Goal: Task Accomplishment & Management: Use online tool/utility

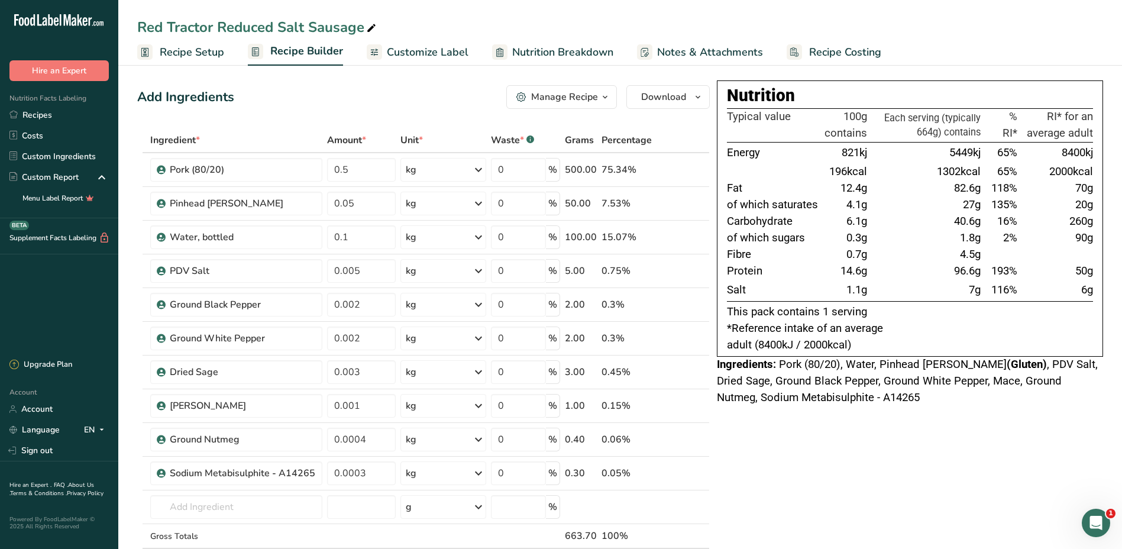
click at [302, 27] on div "Red Tractor Reduced Salt Sausage" at bounding box center [257, 27] width 241 height 21
click at [305, 27] on input "Red Tractor Reduced Salt Sausage" at bounding box center [620, 27] width 966 height 21
type input "Red Tractor Cumberland Sausage"
click at [817, 480] on div "Nutrition Typical value 100g contains Each serving (typically 664g) contains % …" at bounding box center [910, 527] width 386 height 894
click at [53, 116] on link "Recipes" at bounding box center [59, 115] width 118 height 21
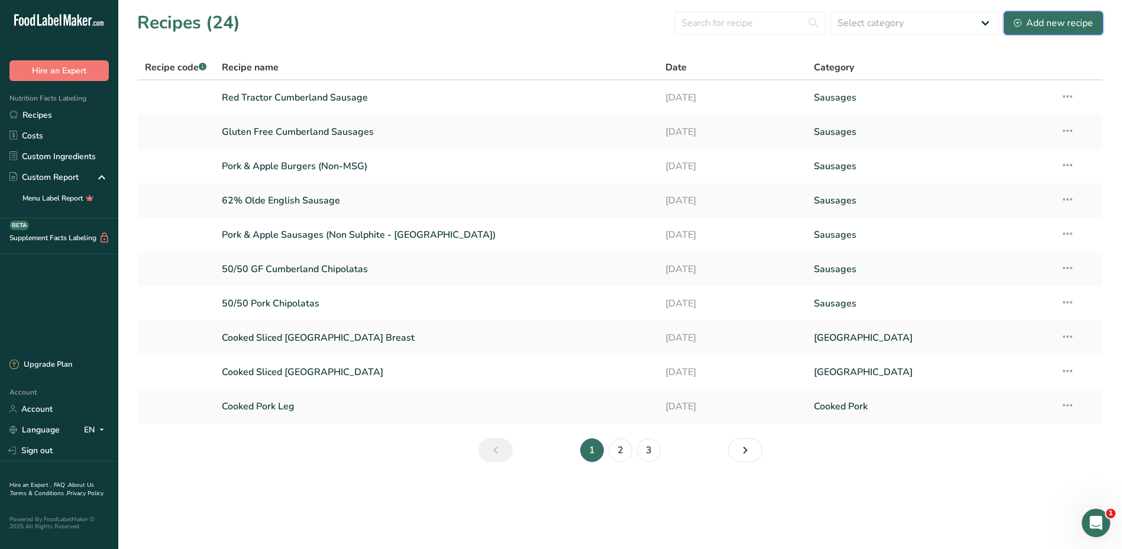
click at [1060, 21] on div "Add new recipe" at bounding box center [1053, 23] width 79 height 14
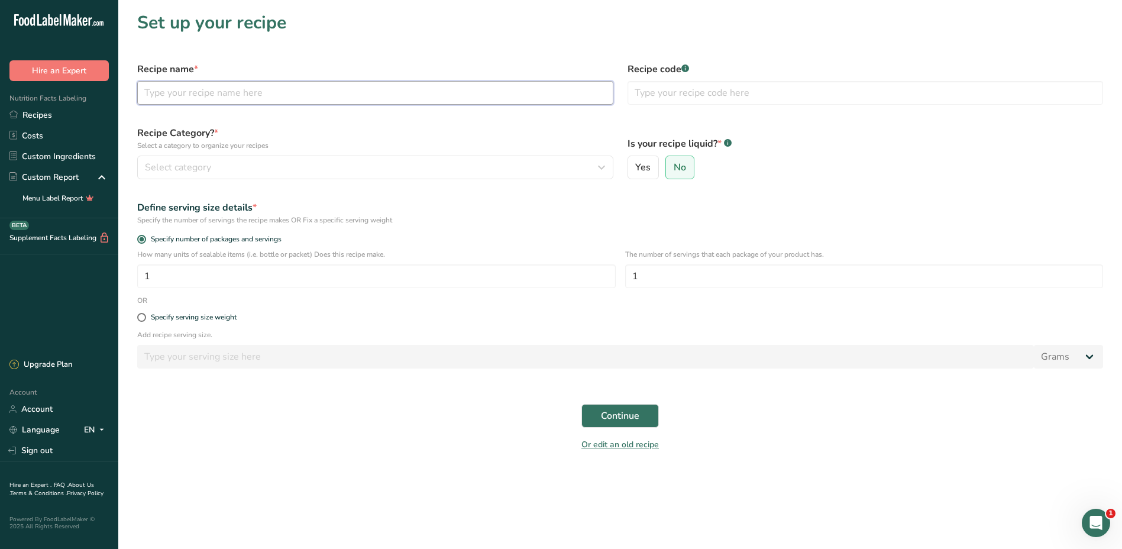
click at [250, 95] on input "text" at bounding box center [375, 93] width 476 height 24
type input "Red Tractor Pork Sausages"
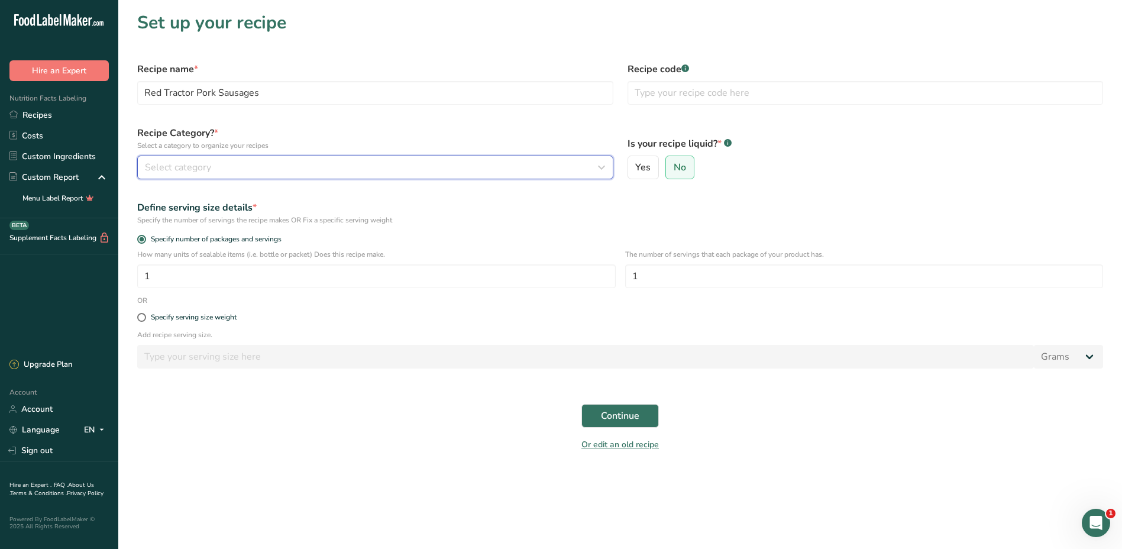
click at [233, 167] on div "Select category" at bounding box center [372, 167] width 454 height 14
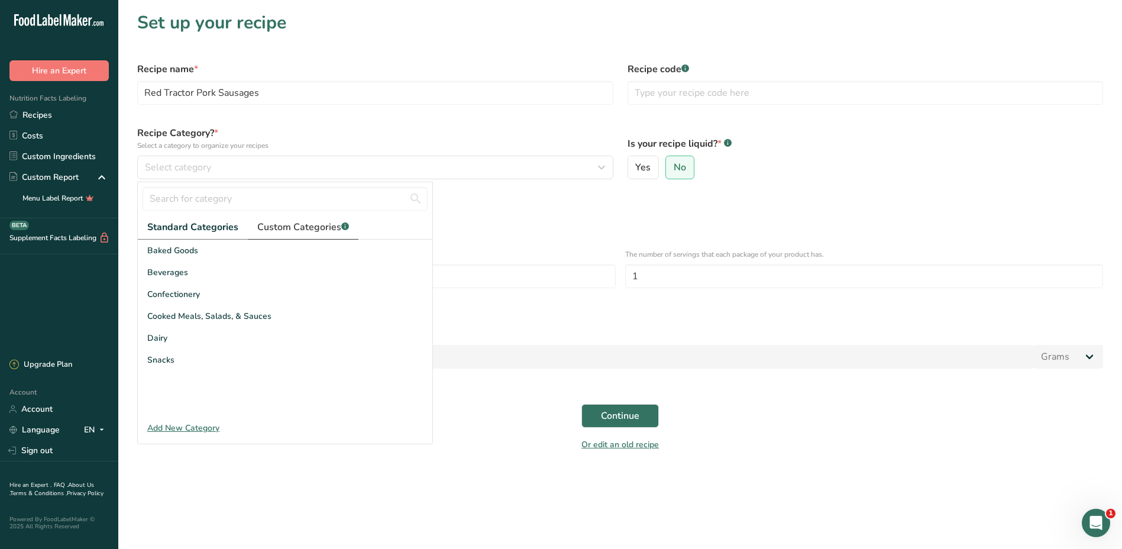
click at [318, 230] on span "Custom Categories .a-a{fill:#347362;}.b-a{fill:#fff;}" at bounding box center [303, 227] width 92 height 14
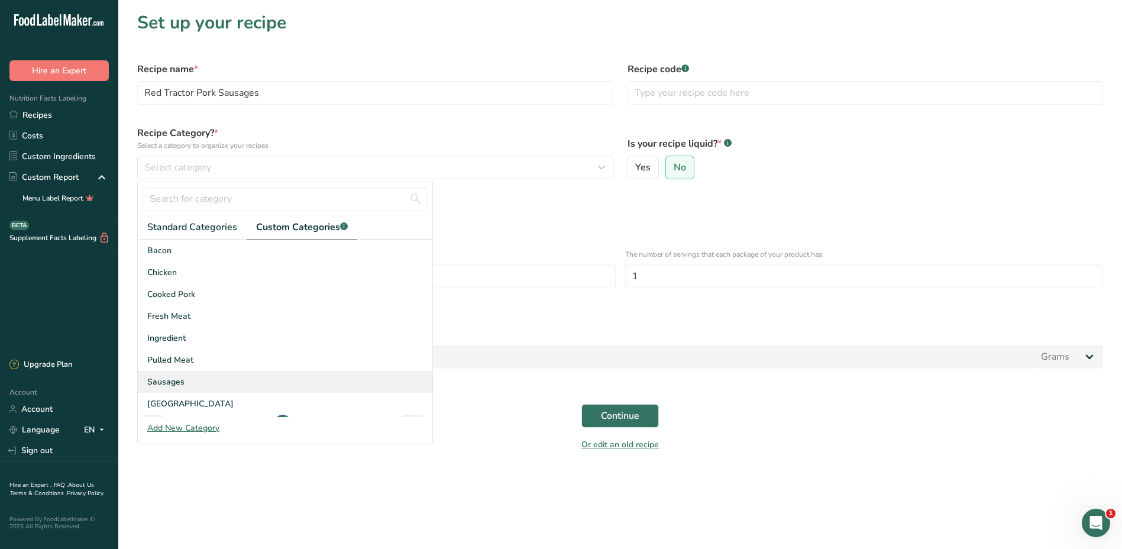
click at [175, 382] on span "Sausages" at bounding box center [165, 382] width 37 height 12
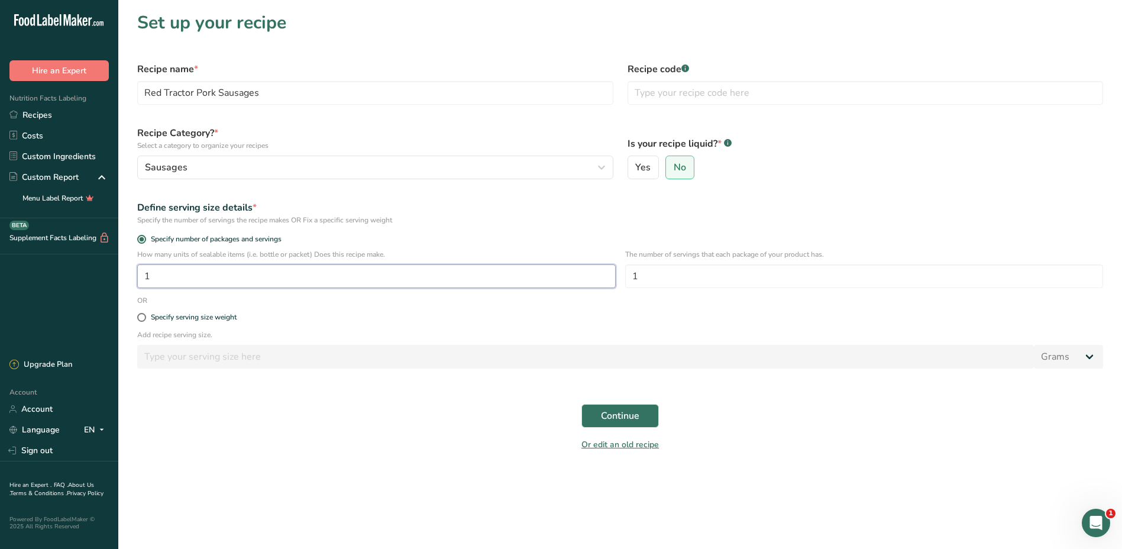
click at [203, 279] on input "1" at bounding box center [376, 276] width 479 height 24
type input "100"
click at [631, 417] on span "Continue" at bounding box center [620, 416] width 38 height 14
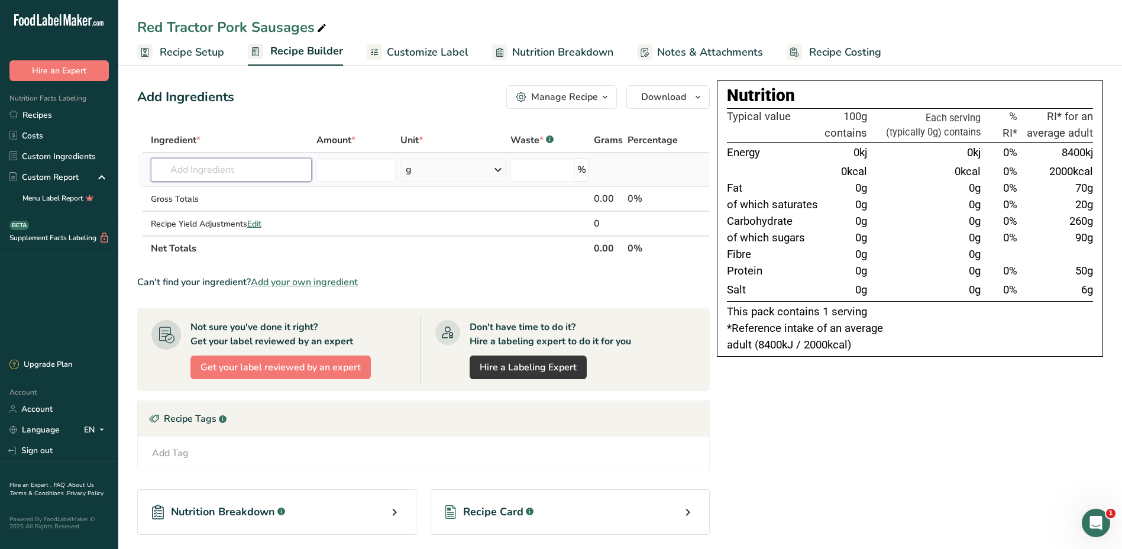
click at [265, 174] on input "text" at bounding box center [232, 170] width 162 height 24
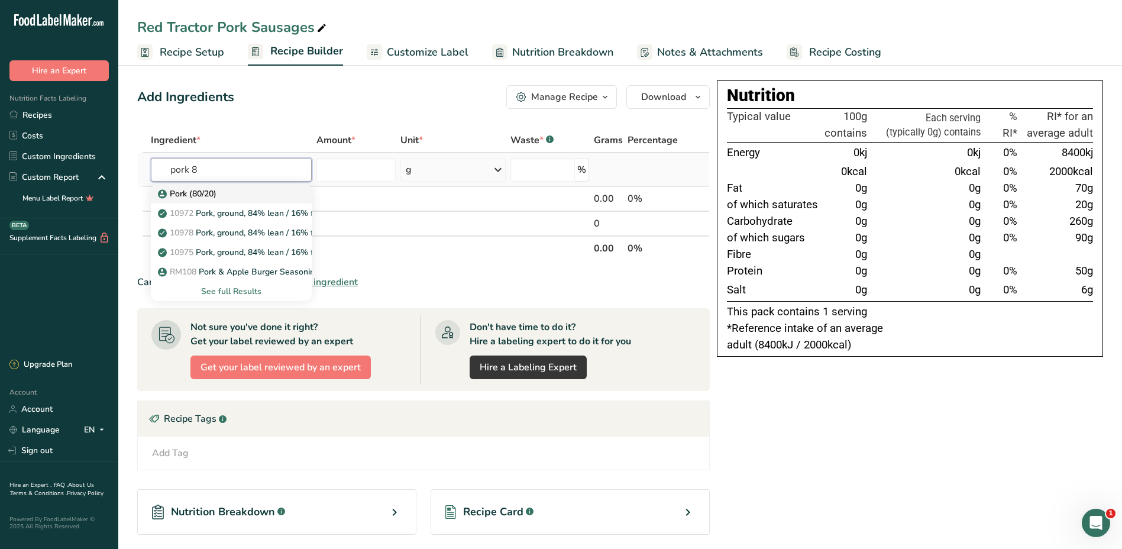
type input "pork 8"
click at [236, 193] on div "Pork (80/20)" at bounding box center [222, 194] width 124 height 12
type input "Pork (80/20)"
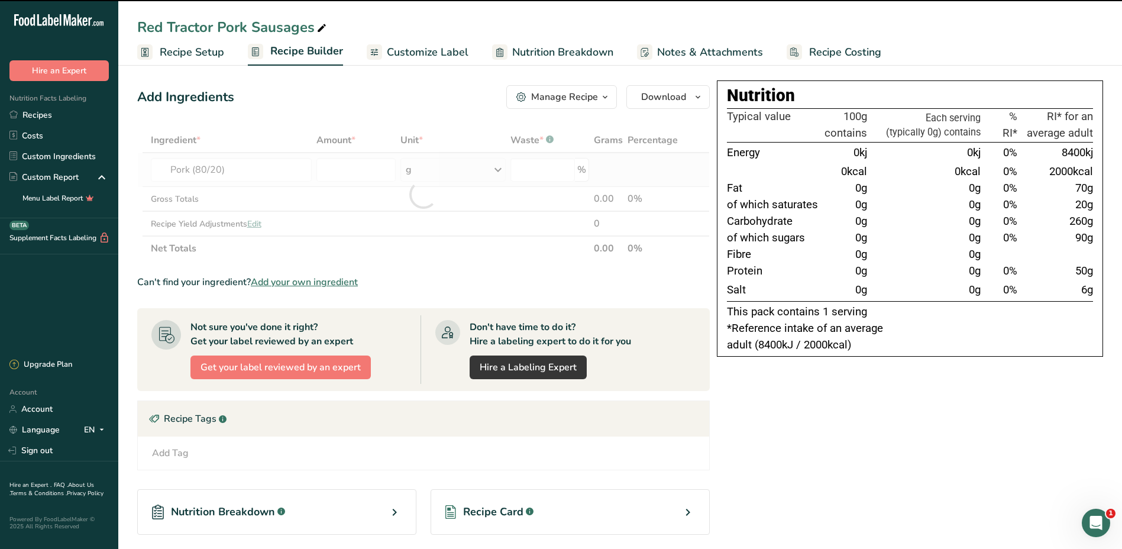
type input "0"
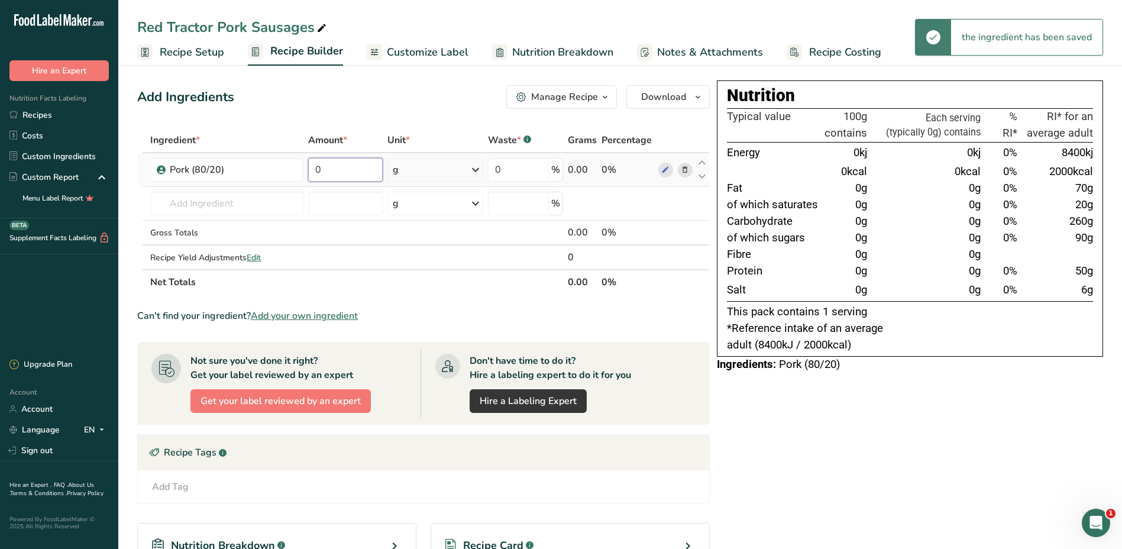
click at [364, 172] on input "0" at bounding box center [345, 170] width 75 height 24
type input "8.573"
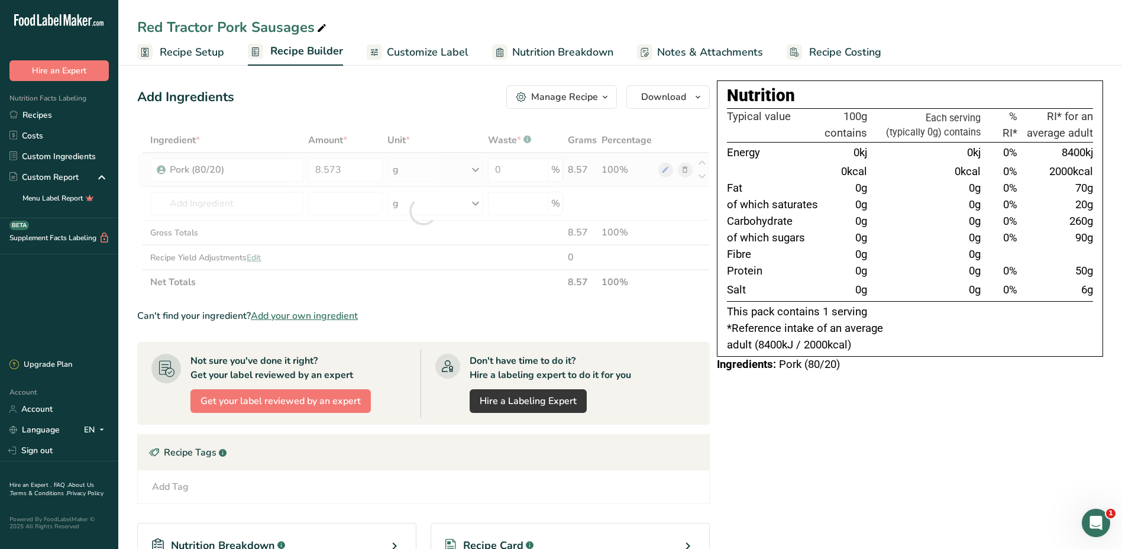
click at [480, 172] on div "Ingredient * Amount * Unit * Waste * .a-a{fill:#347362;}.b-a{fill:#fff;} Grams …" at bounding box center [423, 211] width 573 height 167
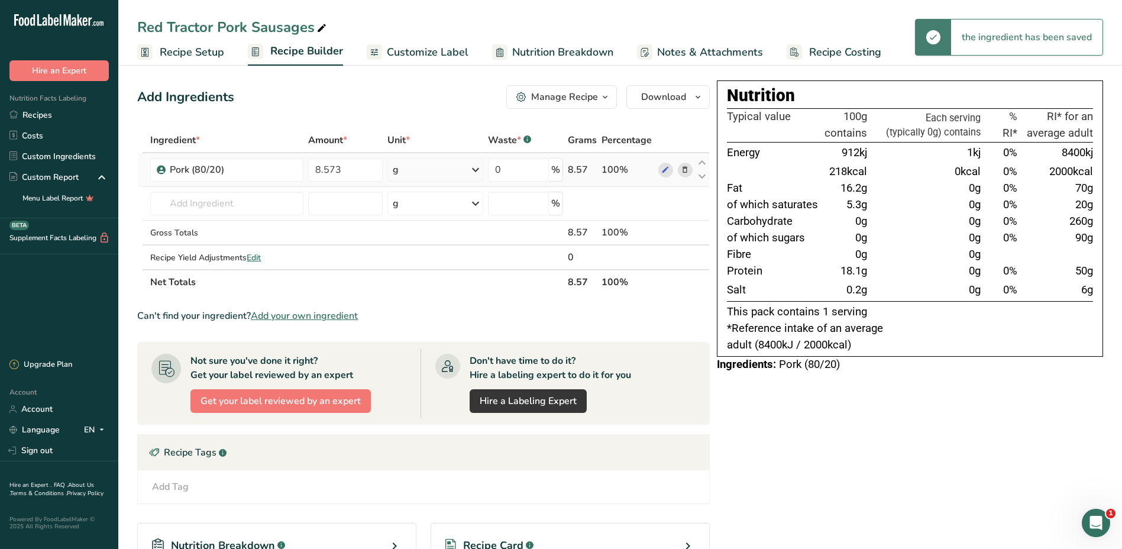
click at [479, 173] on icon at bounding box center [476, 169] width 14 height 21
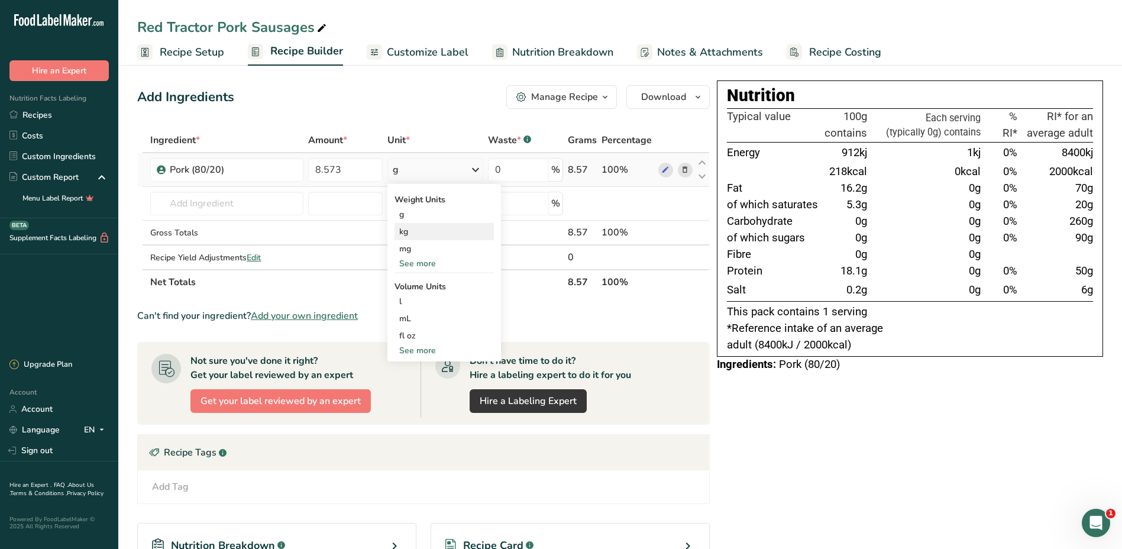
click at [411, 233] on div "kg" at bounding box center [444, 231] width 99 height 17
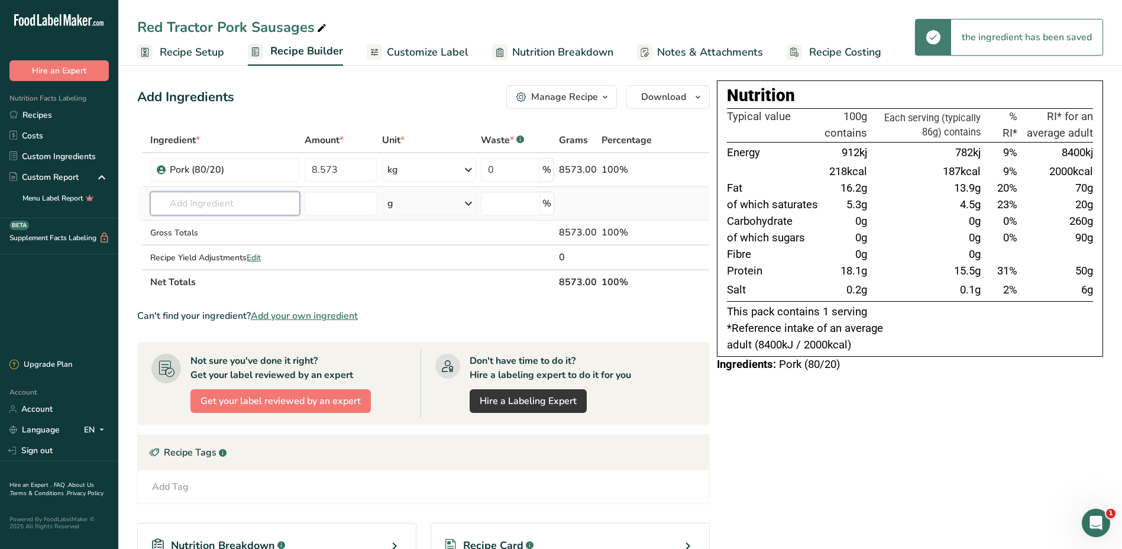
click at [256, 204] on input "text" at bounding box center [225, 204] width 150 height 24
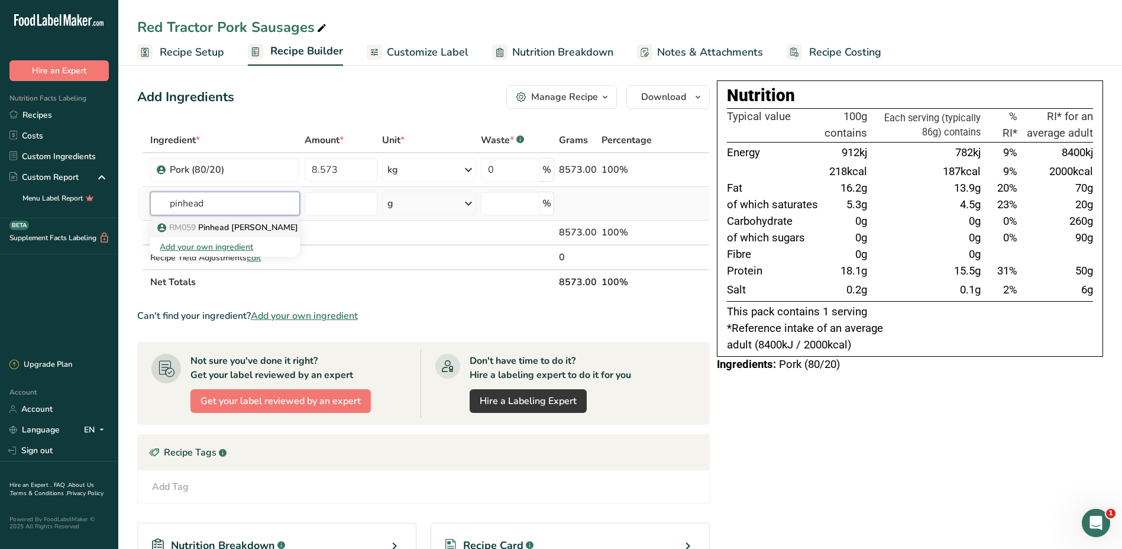
type input "pinhead"
click at [239, 230] on p "RM059 Pinhead [PERSON_NAME]" at bounding box center [229, 227] width 138 height 12
type input "Pinhead [PERSON_NAME]"
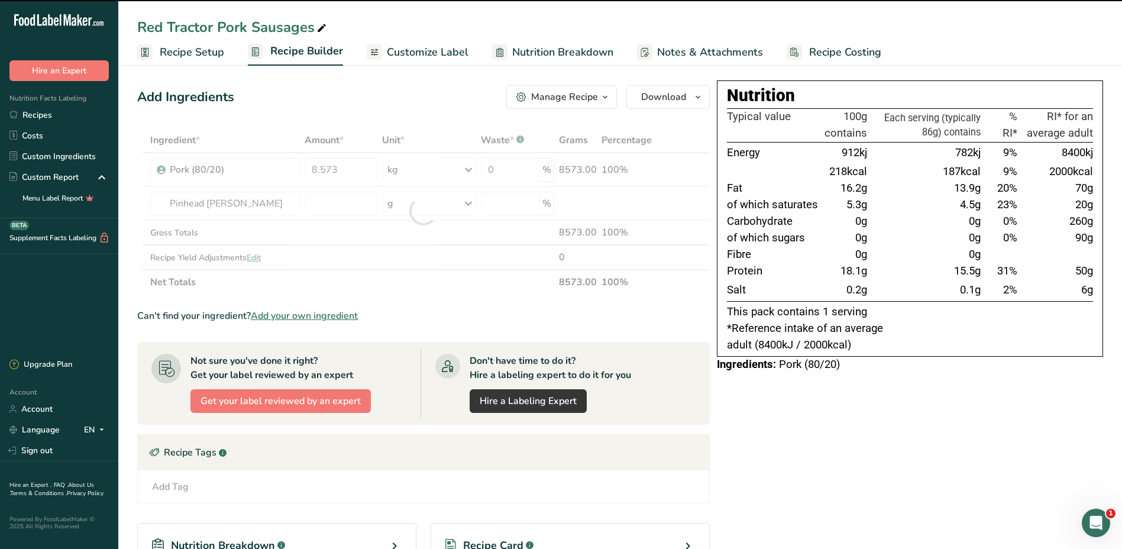
type input "0"
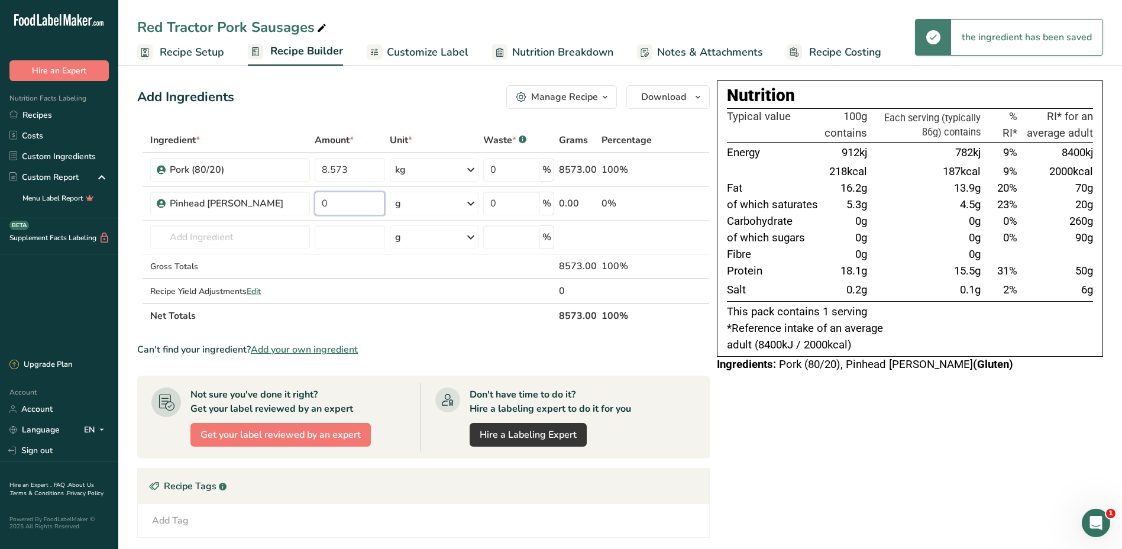
click at [337, 207] on input "0" at bounding box center [350, 204] width 70 height 24
type input "0.851"
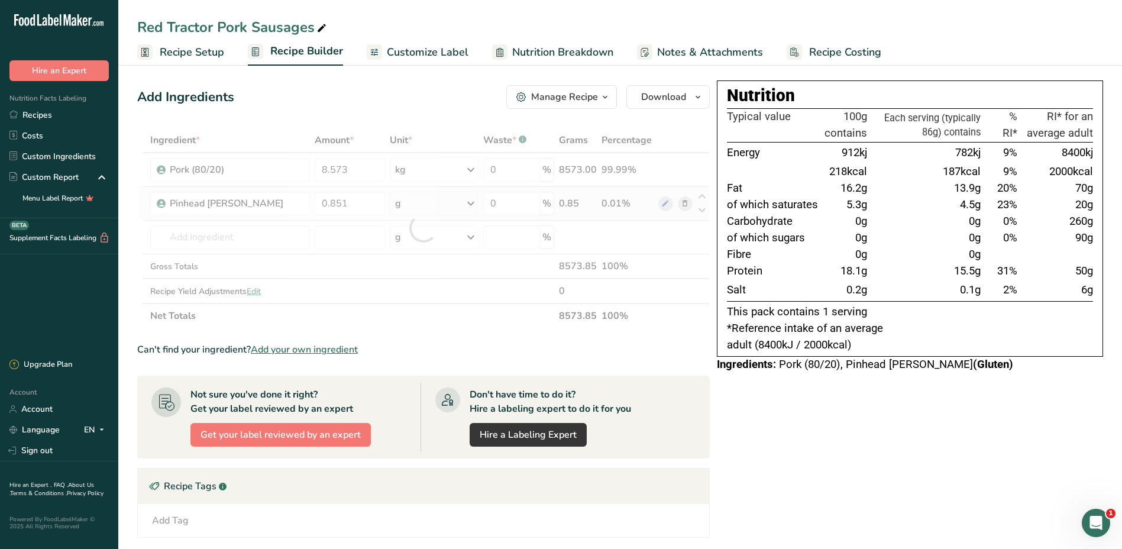
click at [469, 206] on div "Ingredient * Amount * Unit * Waste * .a-a{fill:#347362;}.b-a{fill:#fff;} Grams …" at bounding box center [423, 228] width 573 height 201
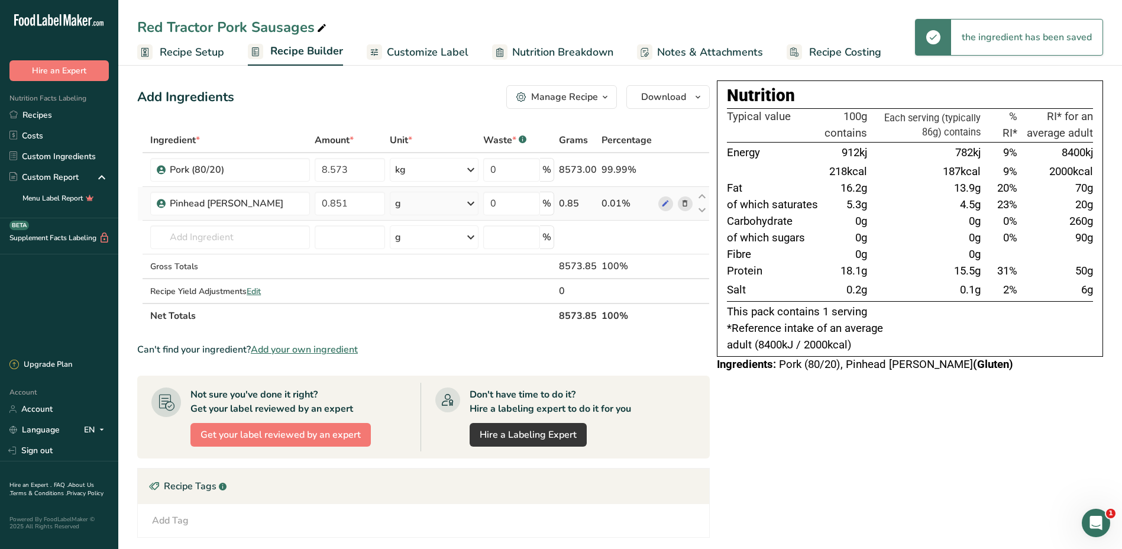
click at [469, 206] on icon at bounding box center [471, 203] width 14 height 21
click at [418, 264] on div "kg" at bounding box center [446, 265] width 99 height 17
click at [210, 238] on input "text" at bounding box center [230, 237] width 160 height 24
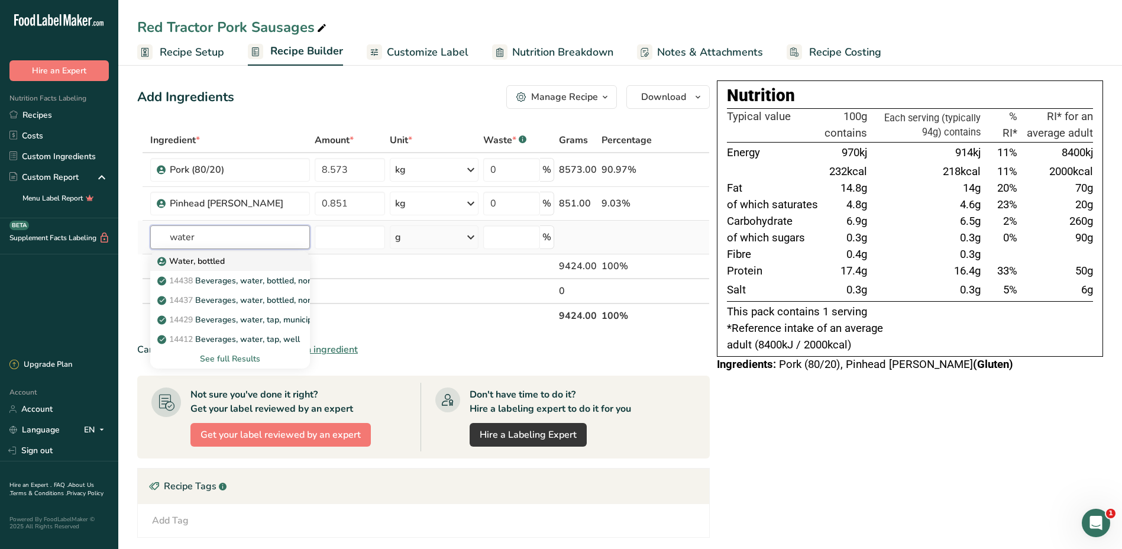
type input "water"
click at [194, 256] on p "Water, bottled" at bounding box center [192, 261] width 65 height 12
type input "Water, bottled"
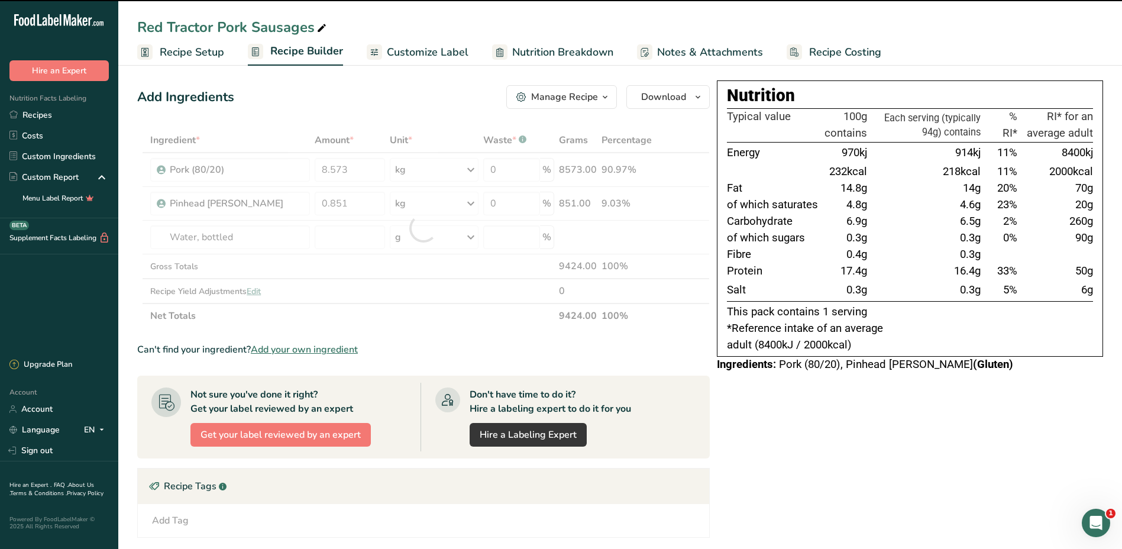
click at [264, 246] on div at bounding box center [423, 228] width 573 height 201
type input "0"
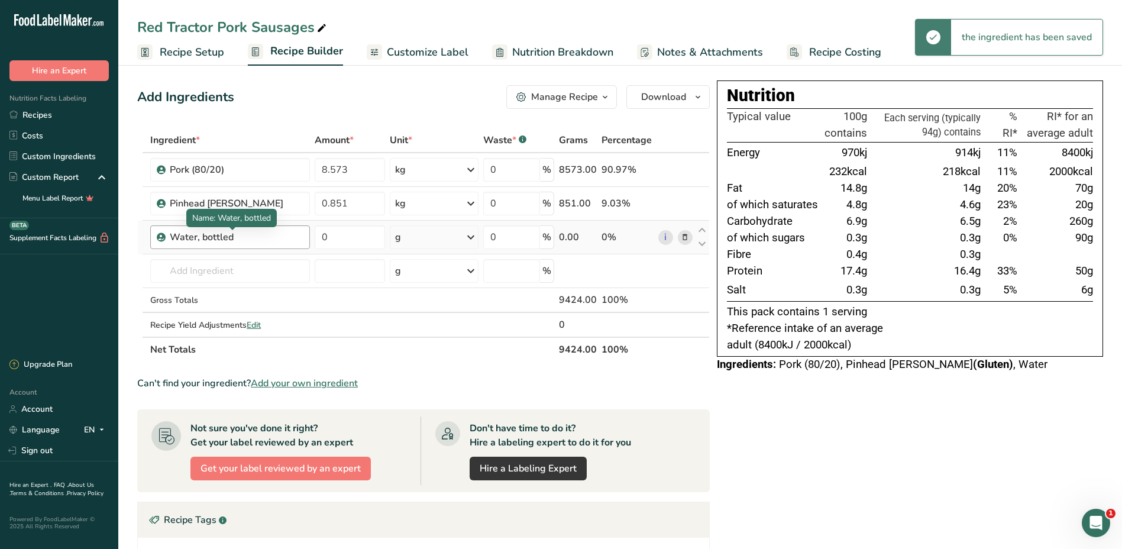
click at [249, 240] on div "Water, bottled" at bounding box center [236, 237] width 133 height 14
click at [235, 237] on div "Water, bottled" at bounding box center [236, 237] width 133 height 14
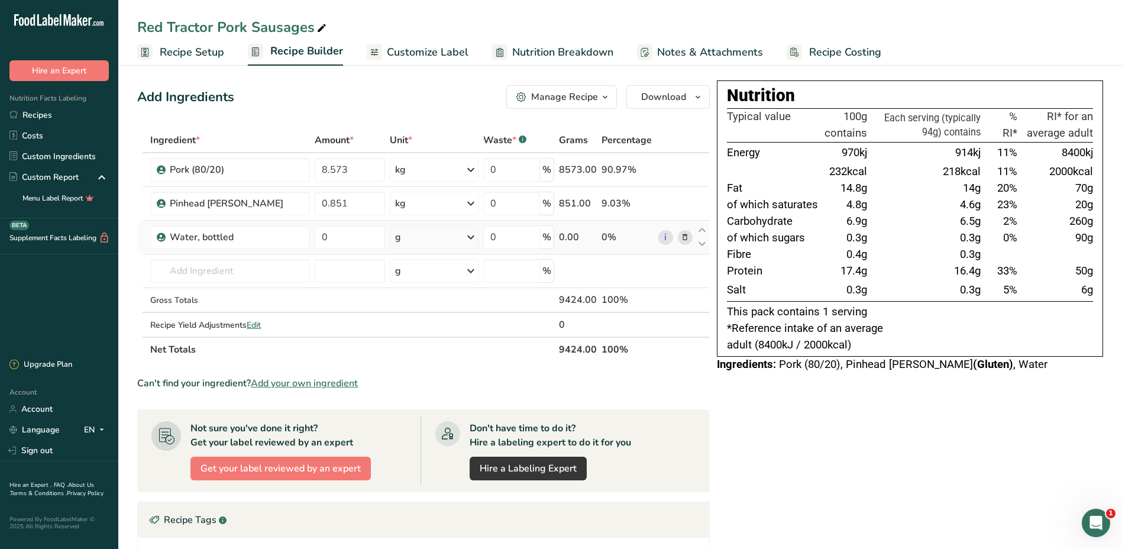
click at [684, 236] on icon at bounding box center [685, 237] width 8 height 12
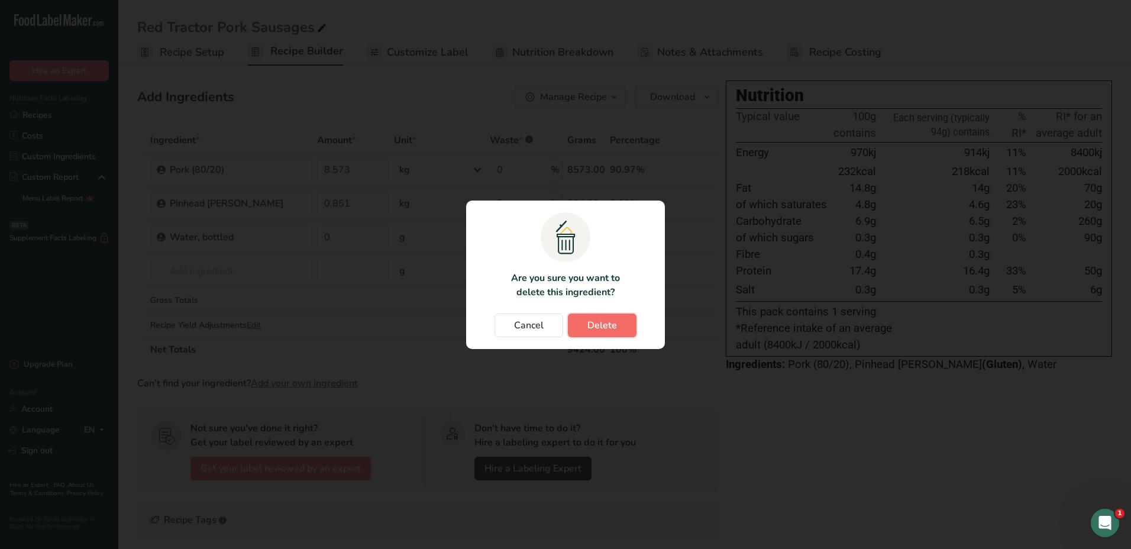
click at [598, 330] on span "Delete" at bounding box center [602, 325] width 30 height 14
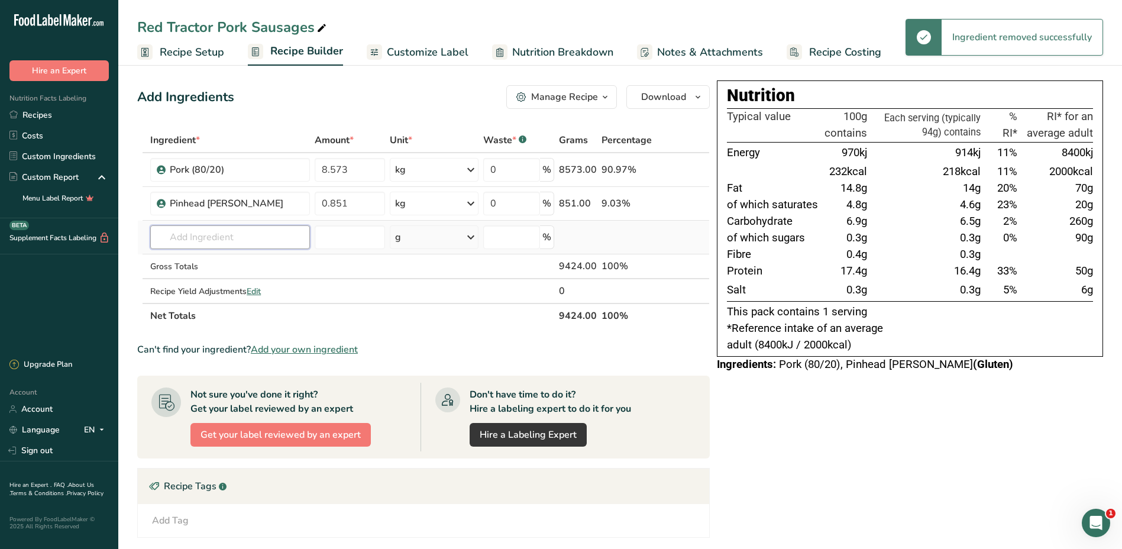
click at [242, 238] on input "text" at bounding box center [230, 237] width 160 height 24
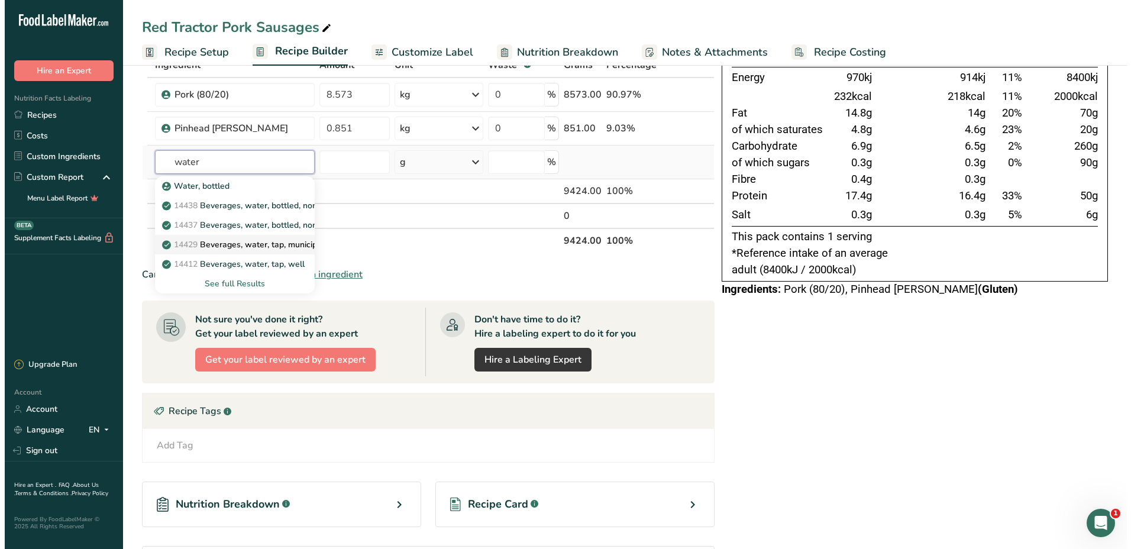
scroll to position [118, 0]
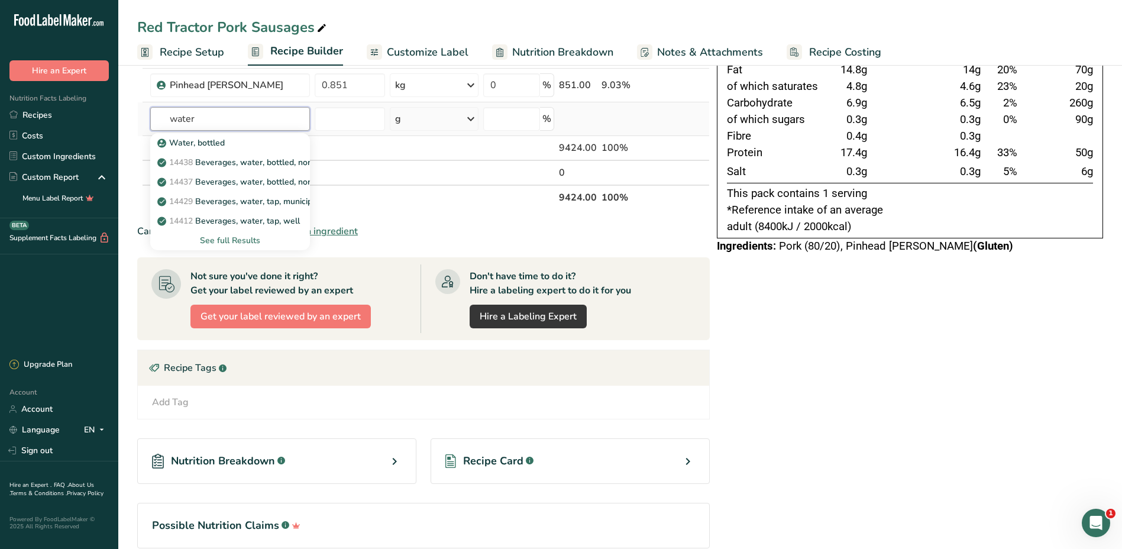
type input "water"
click at [218, 241] on div "See full Results" at bounding box center [230, 240] width 141 height 12
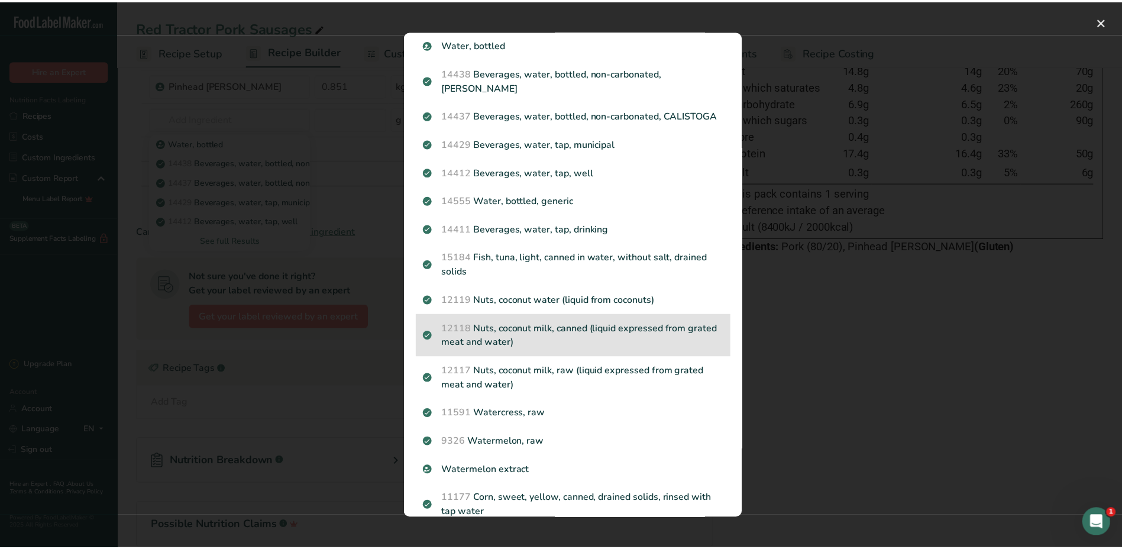
scroll to position [0, 0]
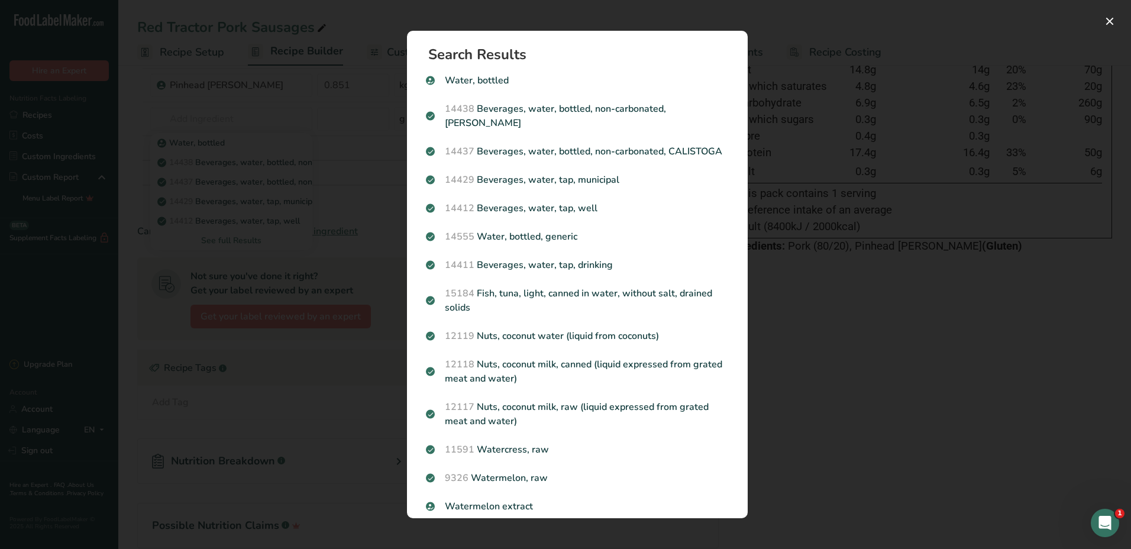
click at [524, 272] on p "14411 Beverages, water, tap, drinking" at bounding box center [577, 265] width 303 height 14
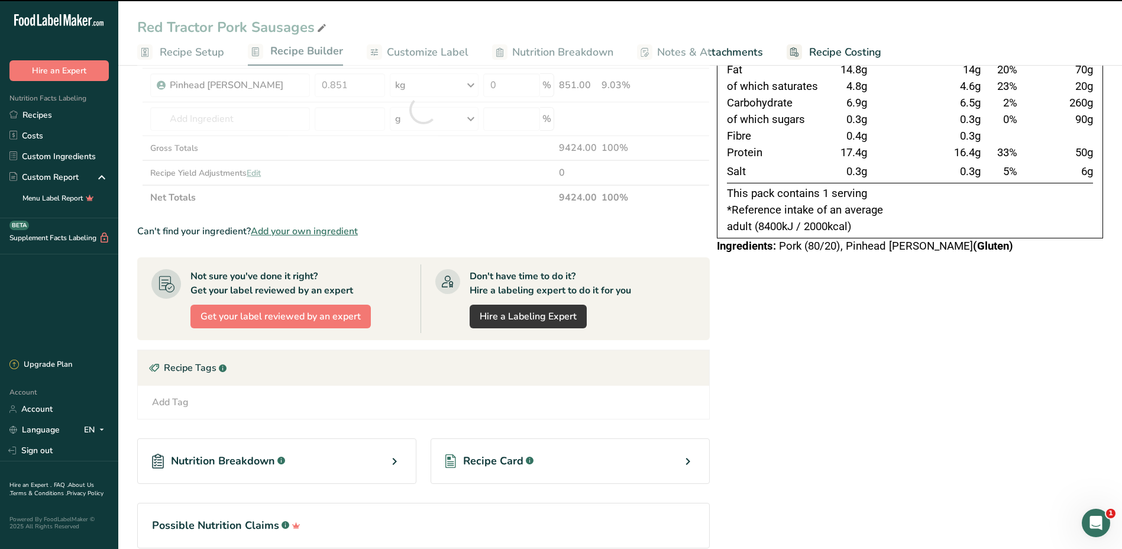
type input "0"
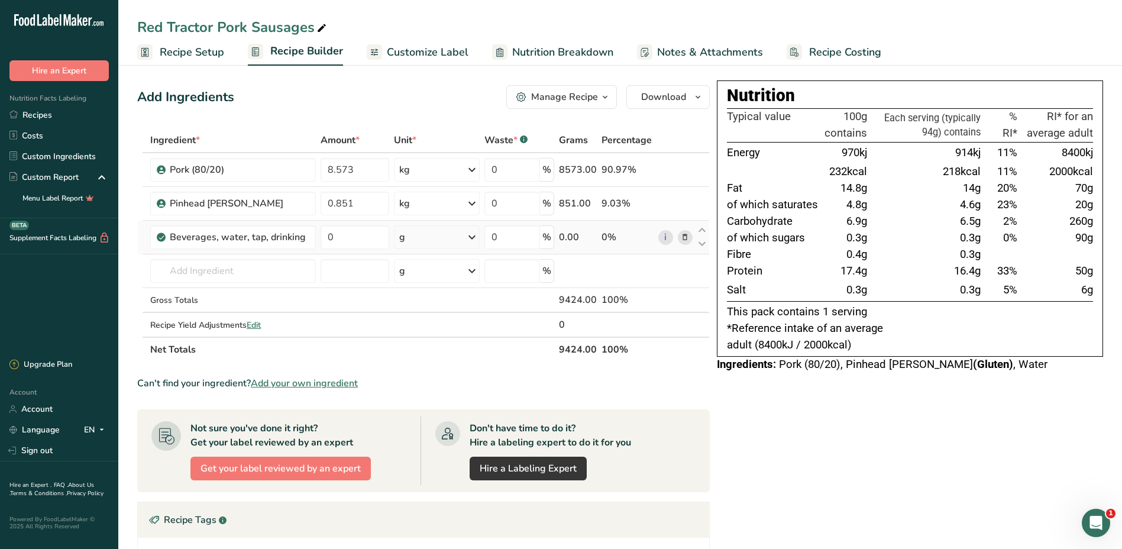
click at [471, 239] on icon at bounding box center [472, 237] width 14 height 21
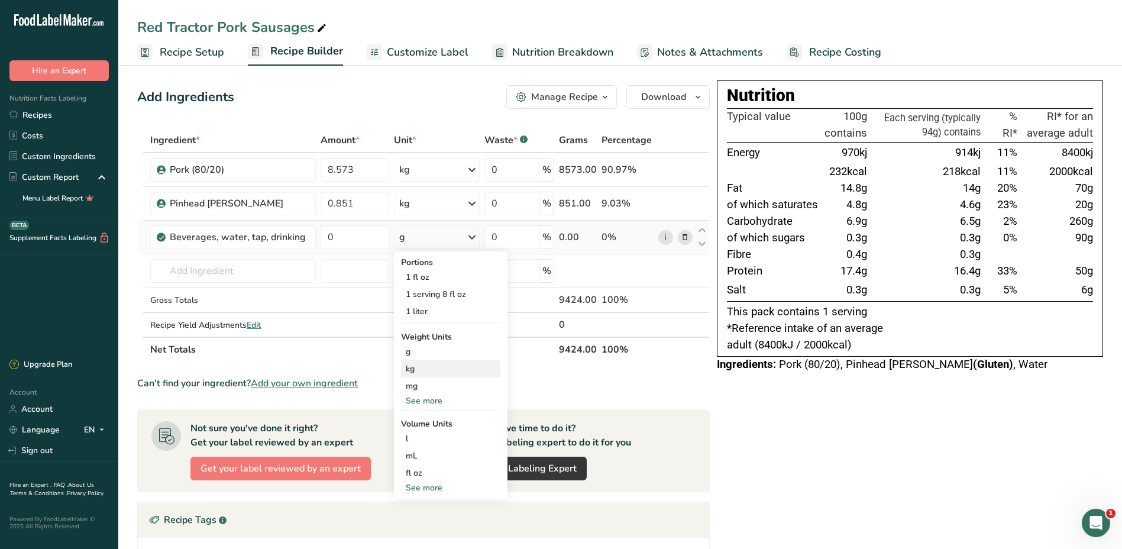
click at [427, 374] on div "kg" at bounding box center [450, 368] width 99 height 17
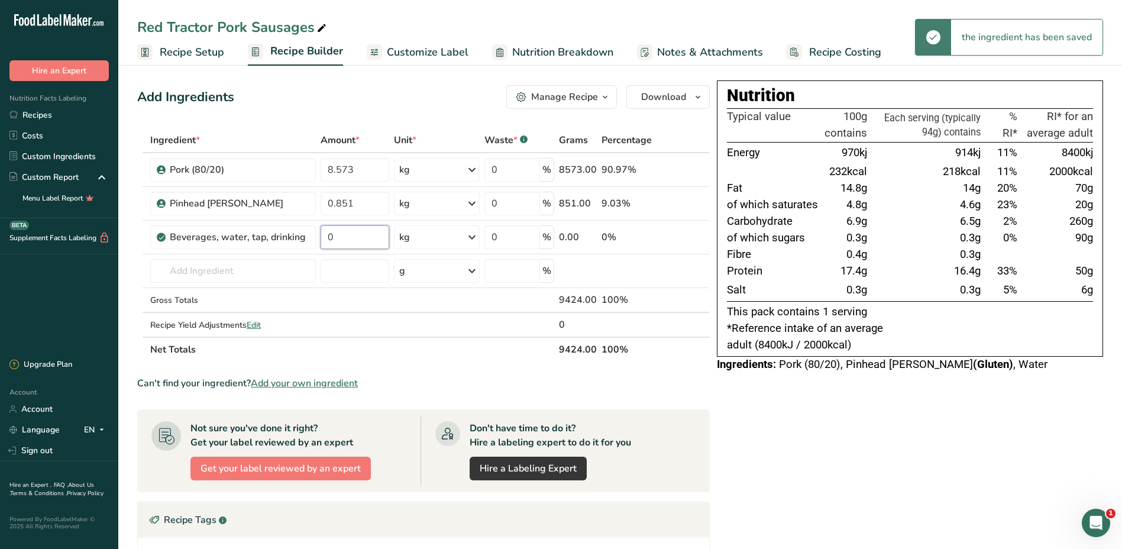
click at [350, 240] on input "0" at bounding box center [355, 237] width 69 height 24
type input "1.69"
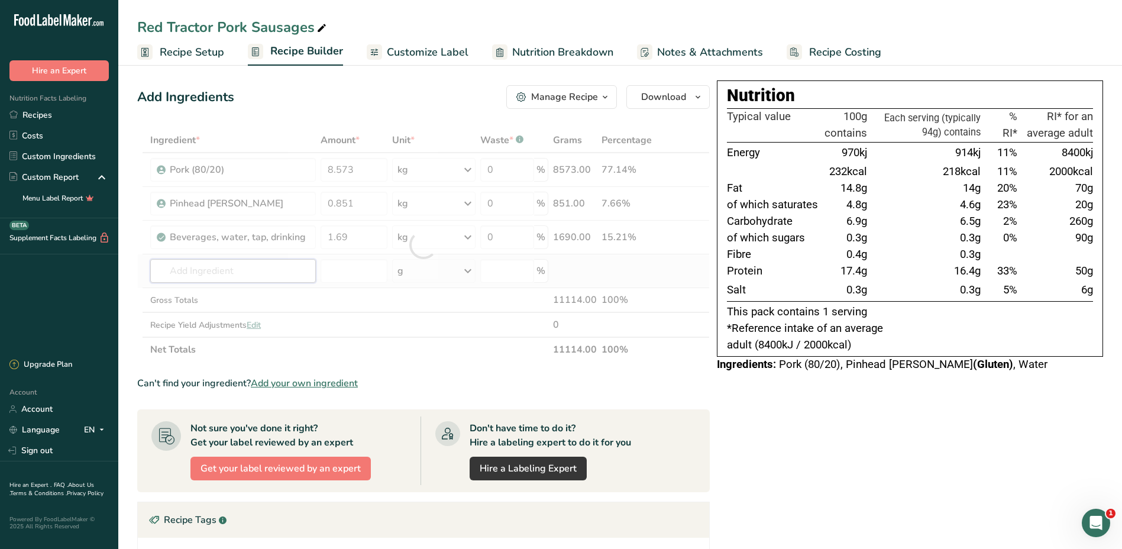
click at [243, 272] on div "Ingredient * Amount * Unit * Waste * .a-a{fill:#347362;}.b-a{fill:#fff;} Grams …" at bounding box center [423, 245] width 573 height 234
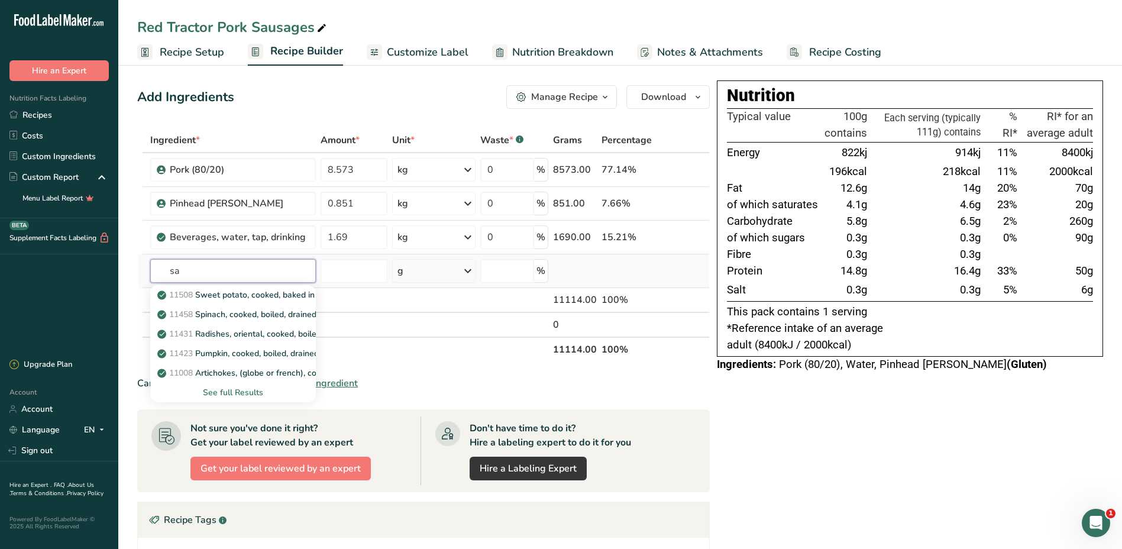
type input "s"
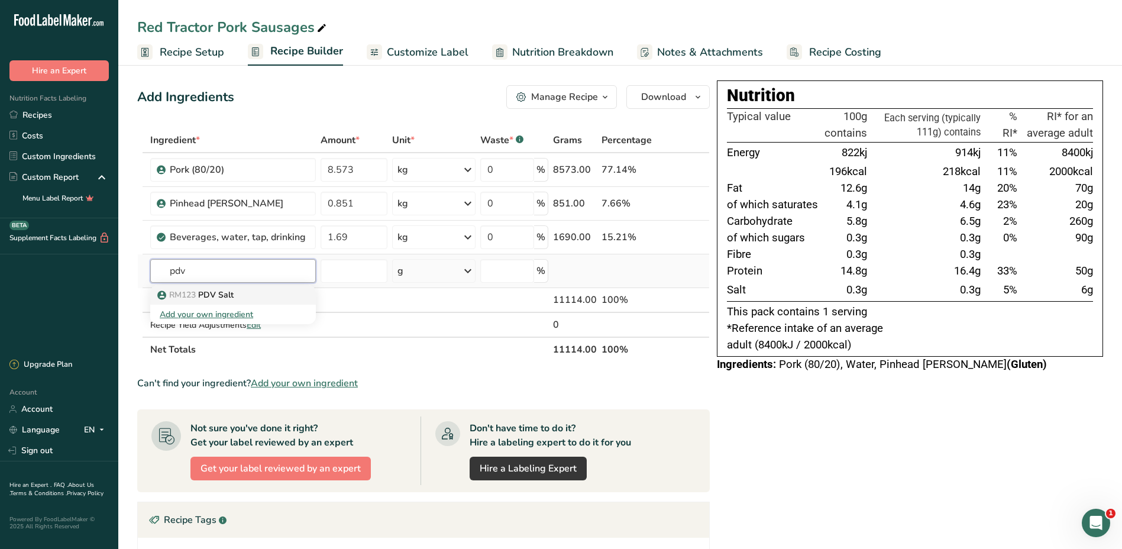
type input "pdv"
click at [247, 296] on div "RM123 PDV Salt" at bounding box center [223, 295] width 127 height 12
type input "PDV Salt"
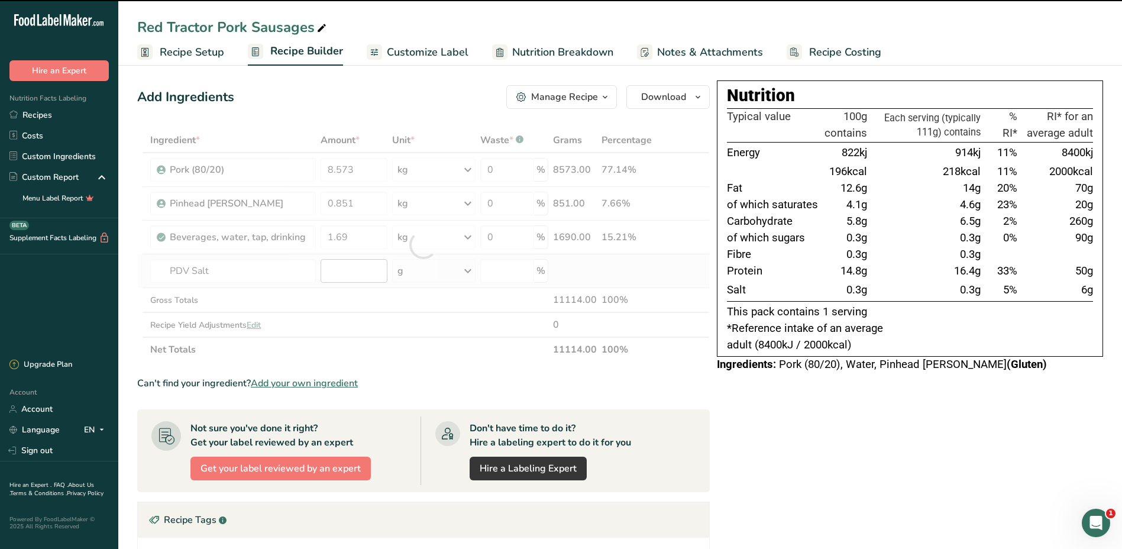
type input "0"
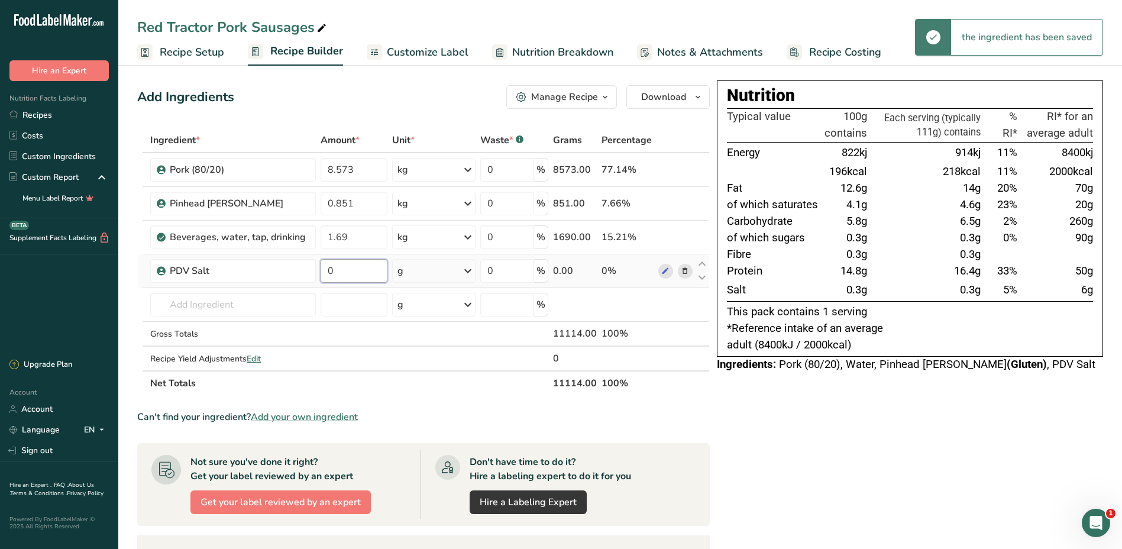
click at [353, 272] on input "0" at bounding box center [354, 271] width 67 height 24
type input "0.079"
click at [473, 272] on div "Ingredient * Amount * Unit * Waste * .a-a{fill:#347362;}.b-a{fill:#fff;} Grams …" at bounding box center [423, 262] width 573 height 268
click at [472, 271] on icon at bounding box center [468, 270] width 14 height 21
click at [415, 332] on div "kg" at bounding box center [448, 332] width 99 height 17
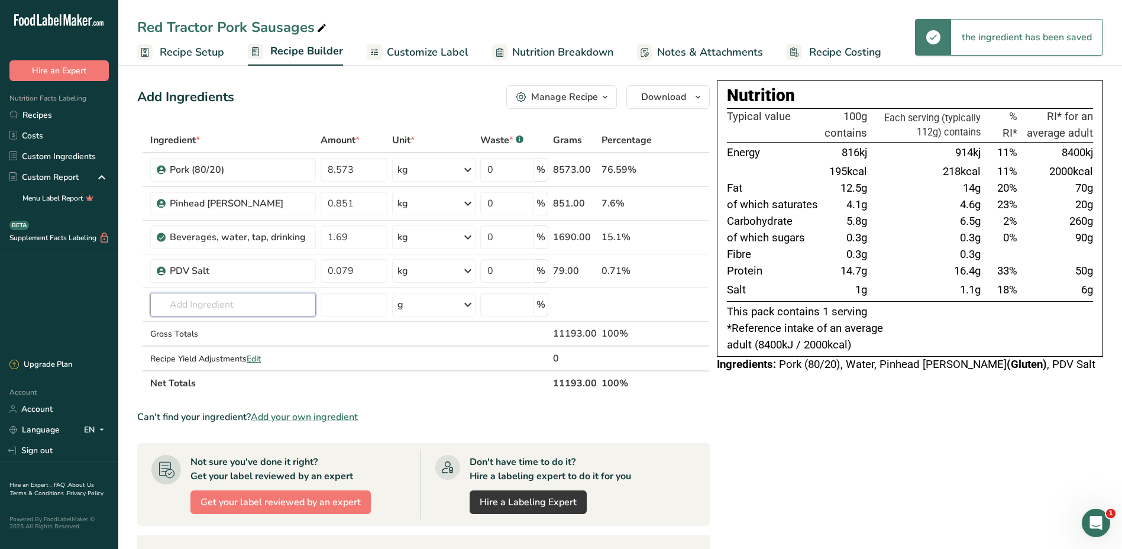
click at [234, 305] on input "text" at bounding box center [232, 305] width 165 height 24
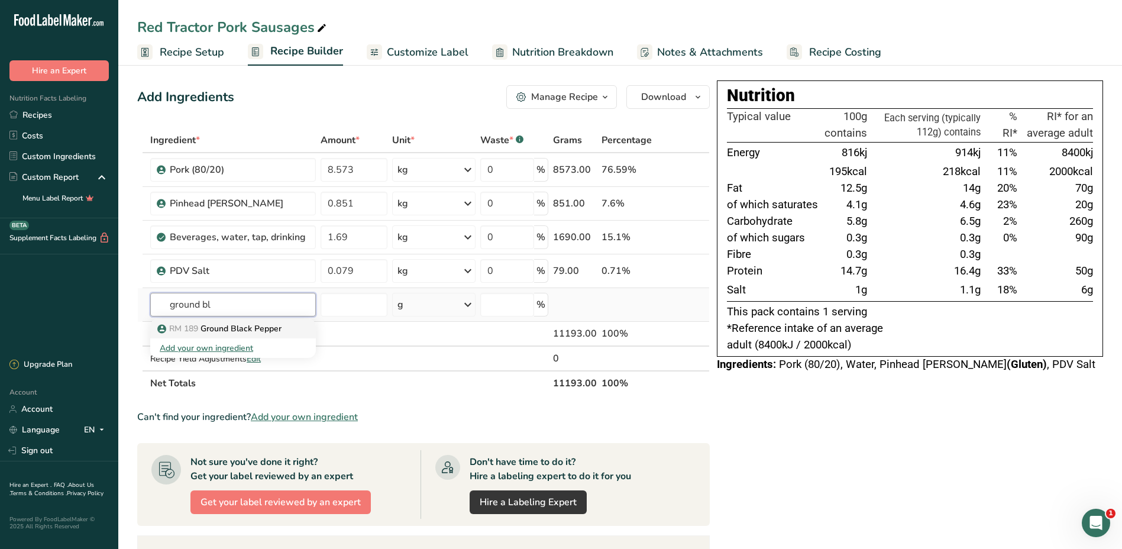
type input "ground bl"
click at [257, 335] on link "RM 189 Ground Black Pepper" at bounding box center [232, 329] width 165 height 20
type input "Ground Black Pepper"
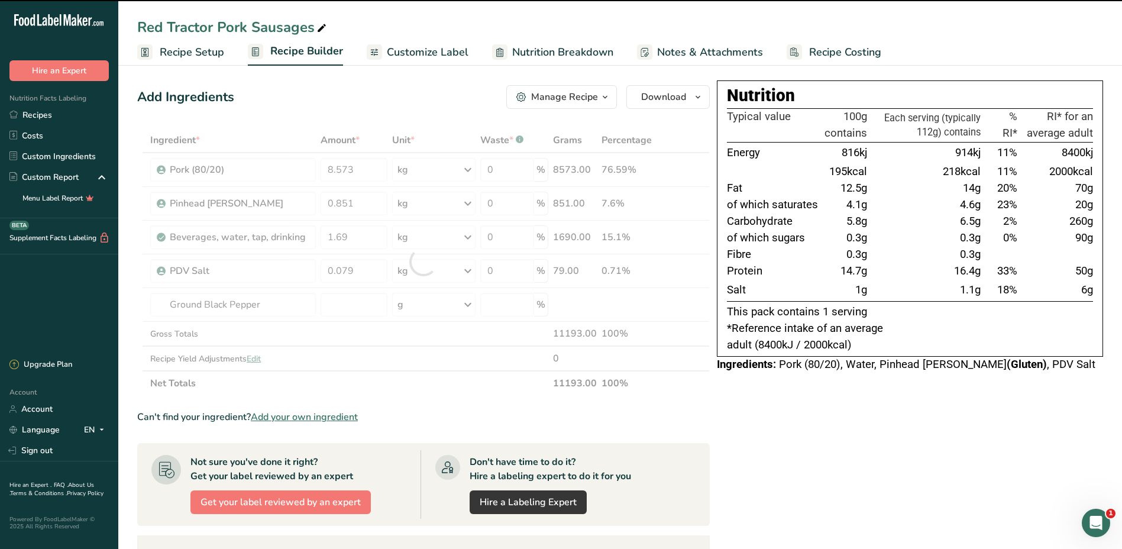
type input "0"
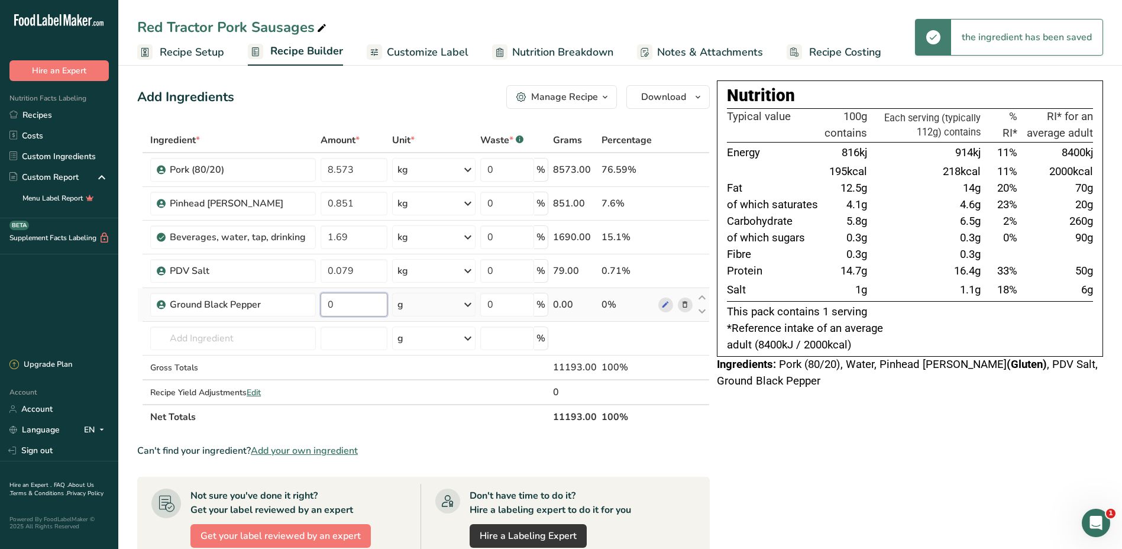
click at [363, 305] on input "0" at bounding box center [354, 305] width 67 height 24
type input "0.017"
click at [470, 306] on div "Ingredient * Amount * Unit * Waste * .a-a{fill:#347362;}.b-a{fill:#fff;} Grams …" at bounding box center [423, 279] width 573 height 302
click at [470, 306] on icon at bounding box center [468, 304] width 14 height 21
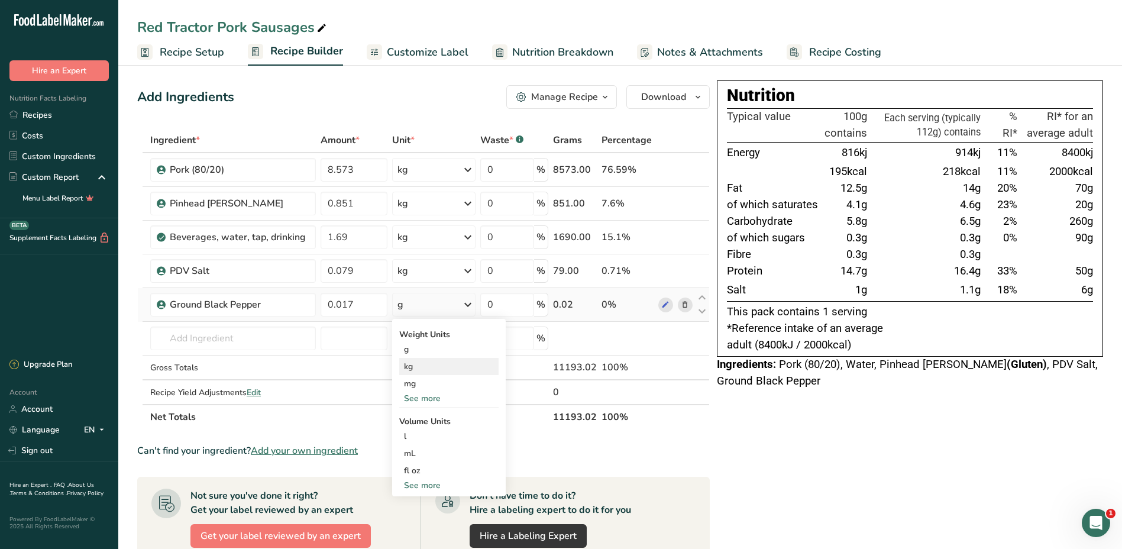
click at [424, 369] on div "kg" at bounding box center [448, 366] width 99 height 17
click at [251, 339] on input "text" at bounding box center [232, 339] width 165 height 24
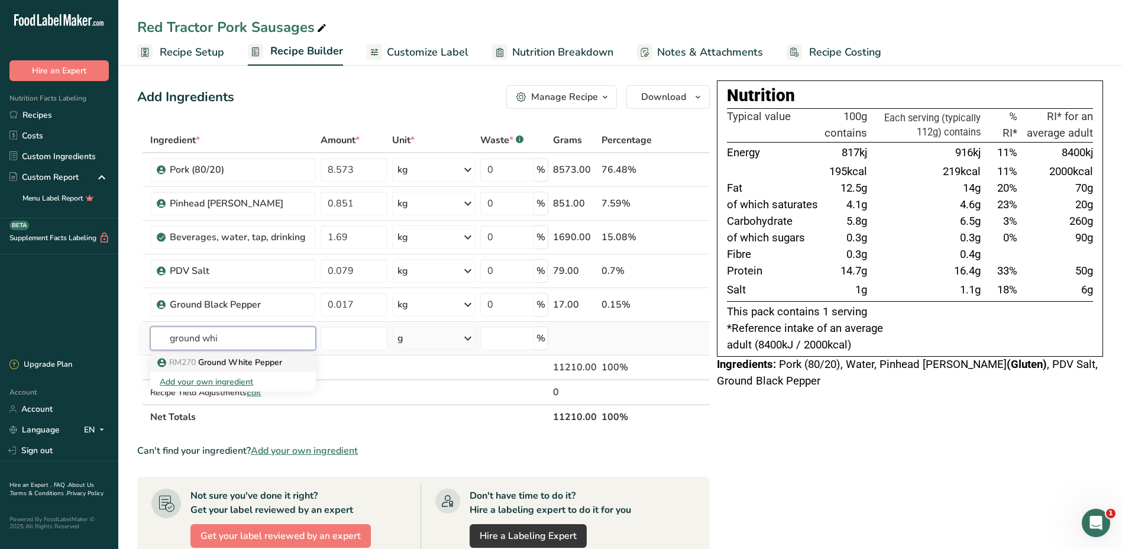
type input "ground whi"
click at [257, 362] on p "RM270 Ground White Pepper" at bounding box center [221, 362] width 122 height 12
type input "Ground White Pepper"
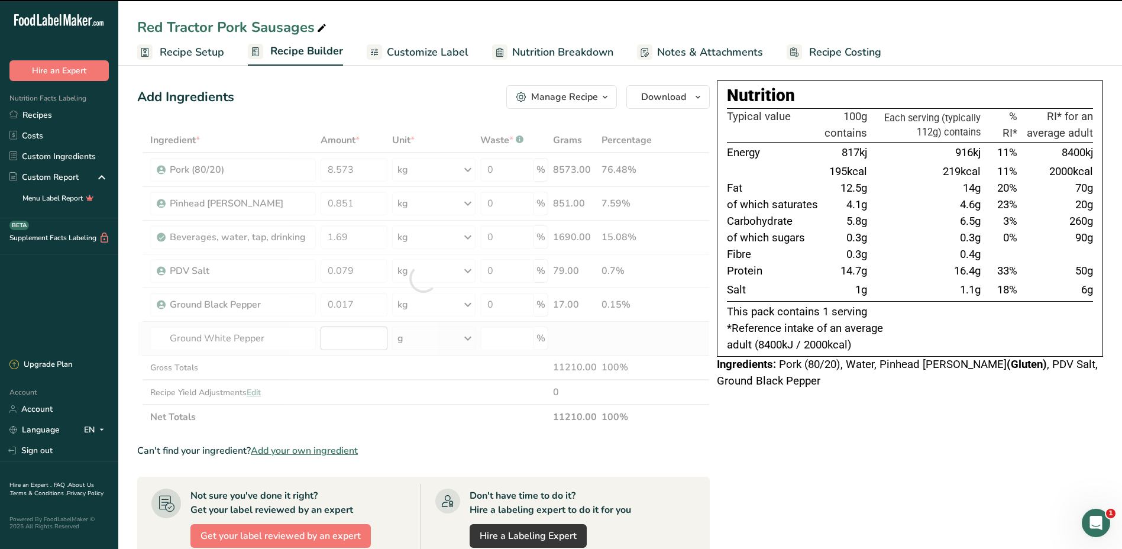
type input "0"
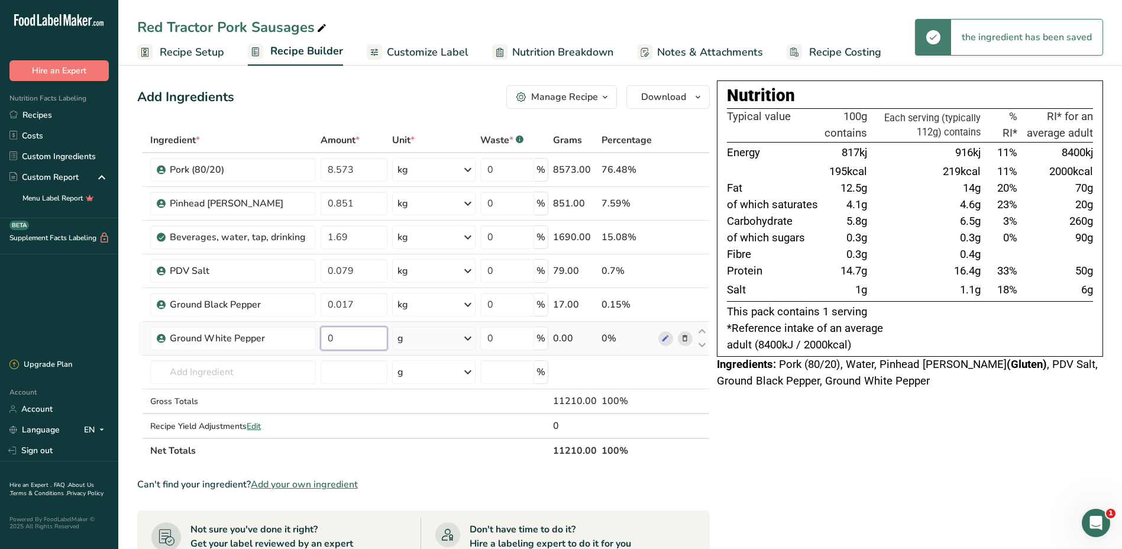
click at [354, 339] on input "0" at bounding box center [354, 339] width 67 height 24
type input "0.017"
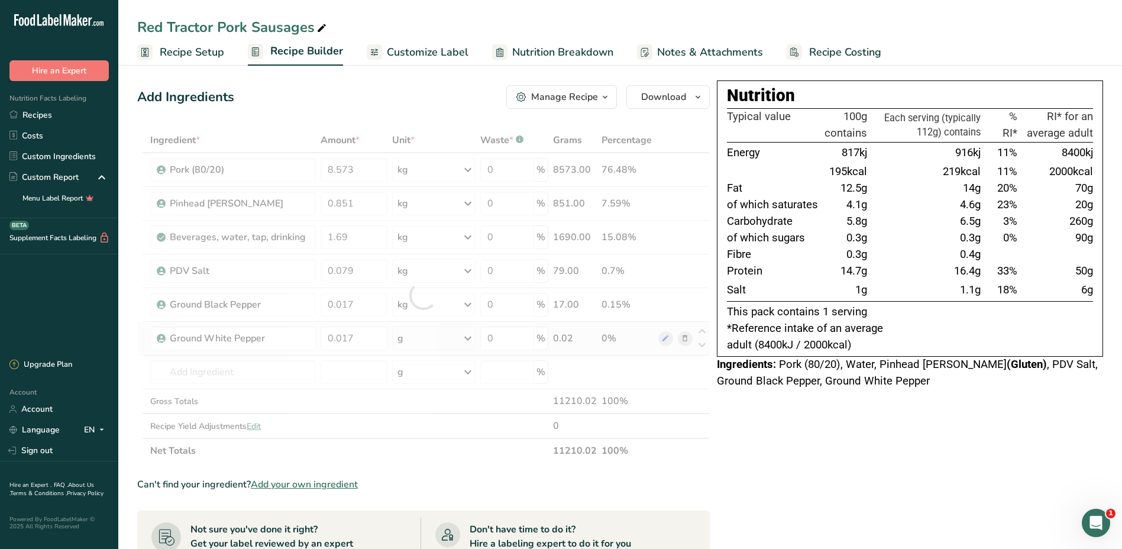
click at [469, 338] on div "Ingredient * Amount * Unit * Waste * .a-a{fill:#347362;}.b-a{fill:#fff;} Grams …" at bounding box center [423, 295] width 573 height 335
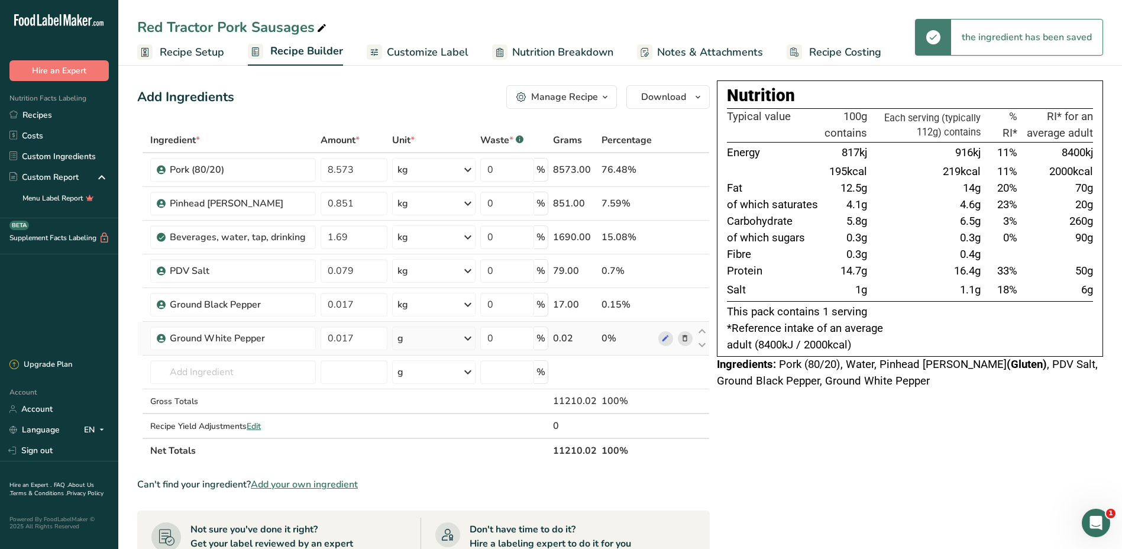
click at [473, 338] on icon at bounding box center [468, 338] width 14 height 21
click at [424, 403] on div "kg" at bounding box center [448, 400] width 99 height 17
click at [174, 375] on input "text" at bounding box center [232, 372] width 165 height 24
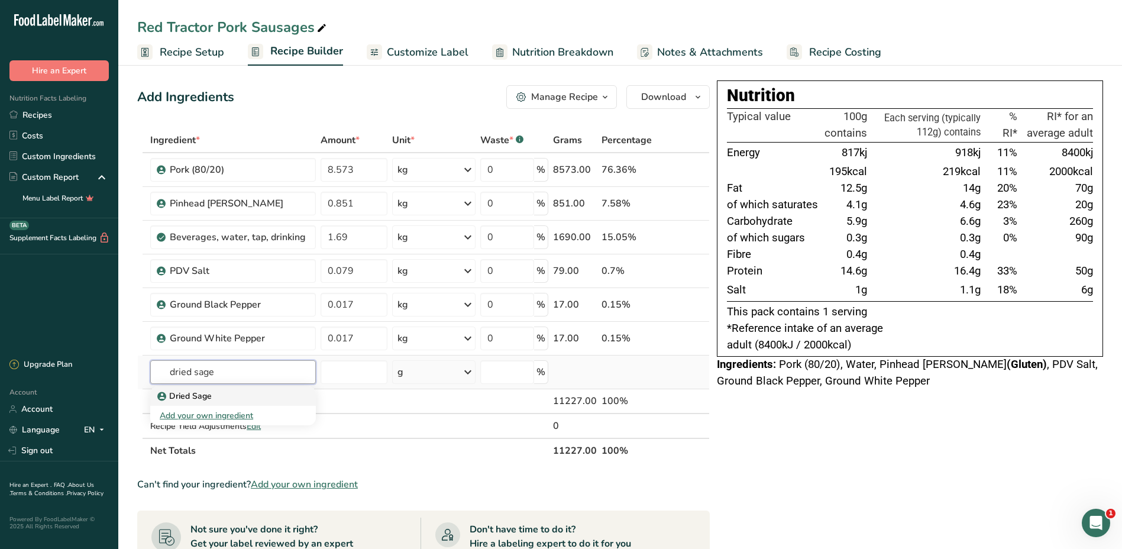
type input "dried sage"
click at [220, 395] on div "Dried Sage" at bounding box center [223, 396] width 127 height 12
type input "Dried Sage"
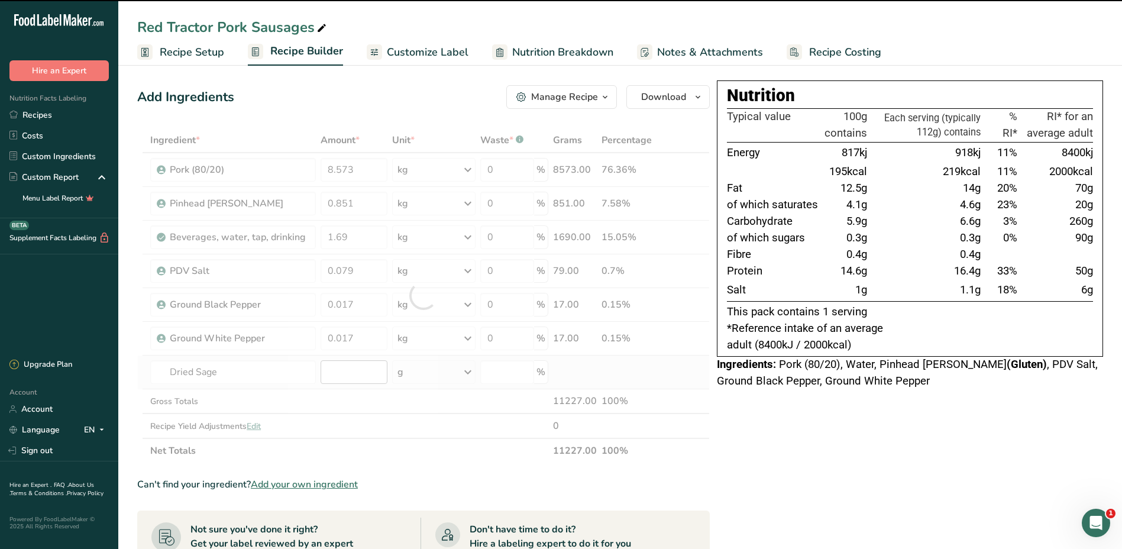
type input "0"
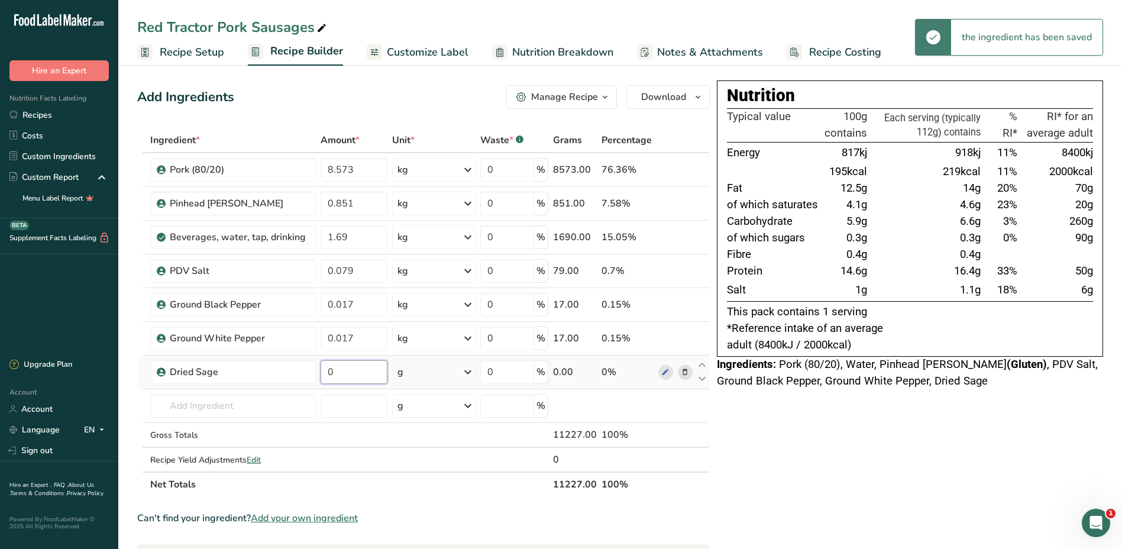
click at [361, 375] on input "0" at bounding box center [354, 372] width 67 height 24
type input "0.045"
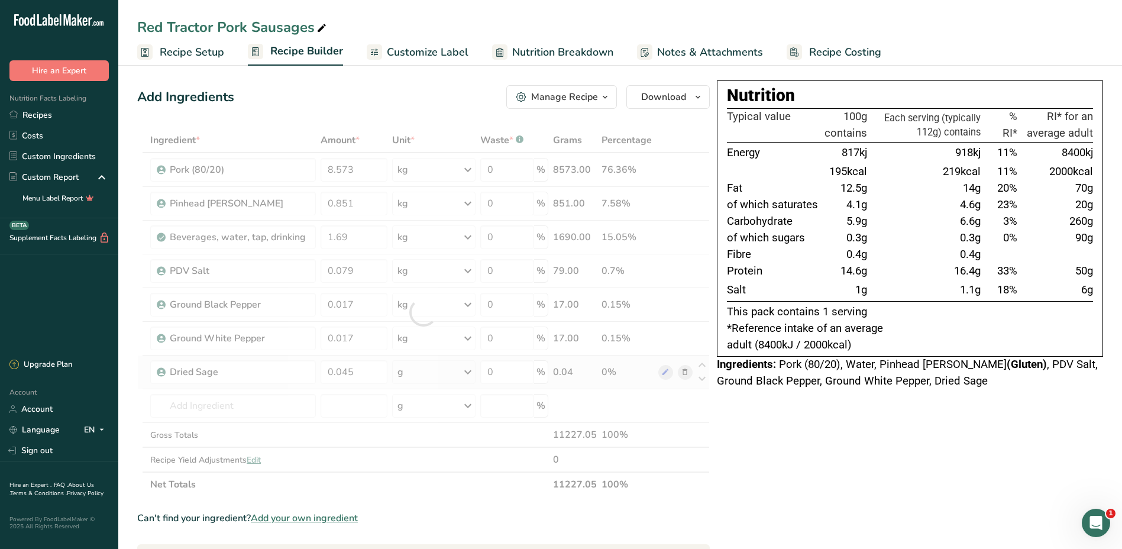
click at [472, 373] on div "Ingredient * Amount * Unit * Waste * .a-a{fill:#347362;}.b-a{fill:#fff;} Grams …" at bounding box center [423, 312] width 573 height 369
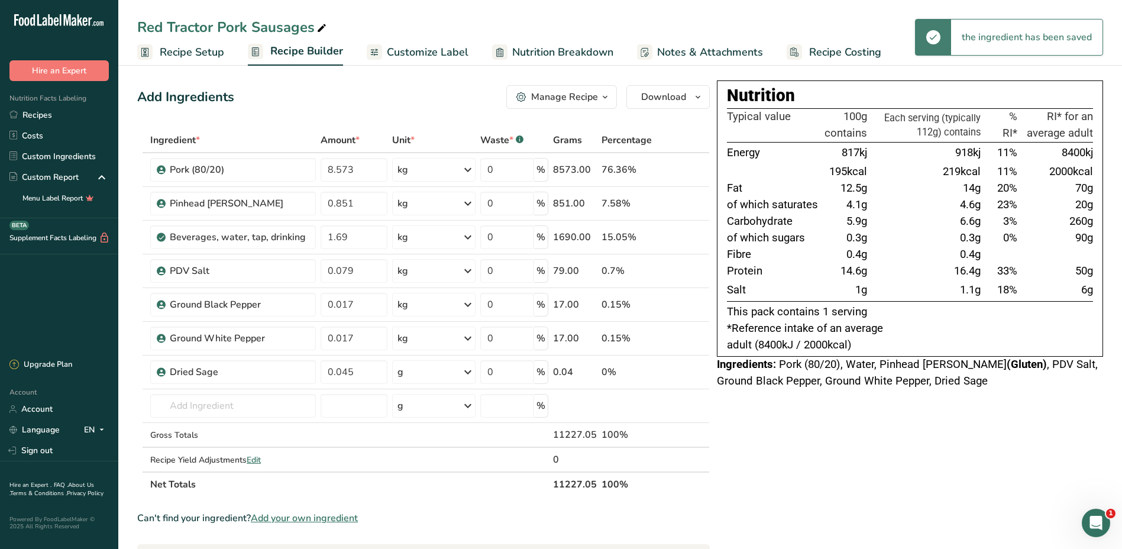
click at [469, 373] on icon at bounding box center [468, 371] width 14 height 21
click at [414, 436] on div "kg" at bounding box center [448, 433] width 99 height 17
drag, startPoint x: 211, startPoint y: 406, endPoint x: 246, endPoint y: 408, distance: 34.9
click at [211, 407] on input "text" at bounding box center [232, 406] width 165 height 24
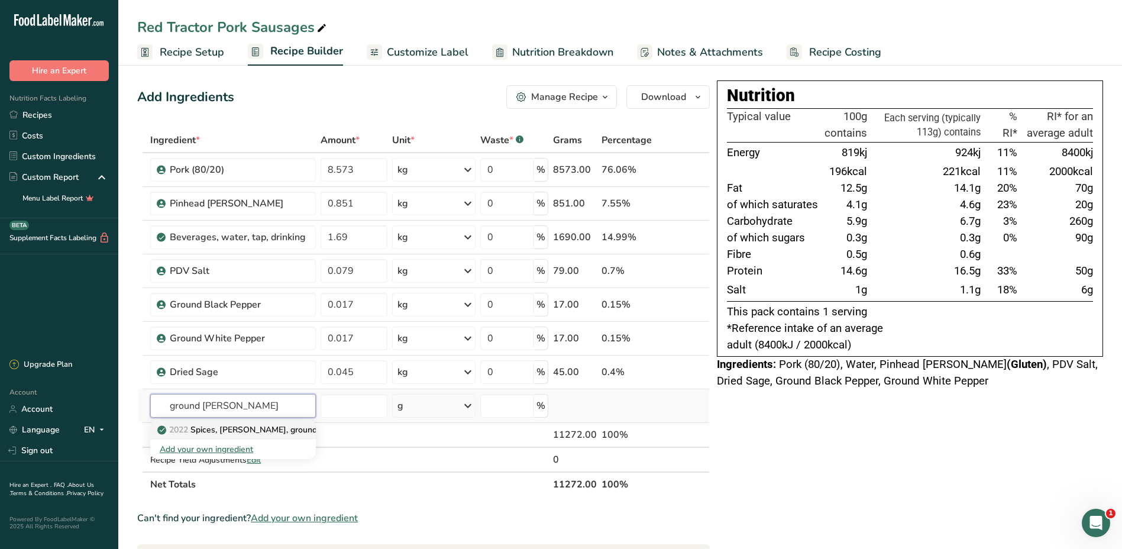
type input "ground [PERSON_NAME]"
click at [235, 433] on p "2022 Spices, [PERSON_NAME], ground" at bounding box center [238, 430] width 157 height 12
type input "Spices, [PERSON_NAME], ground"
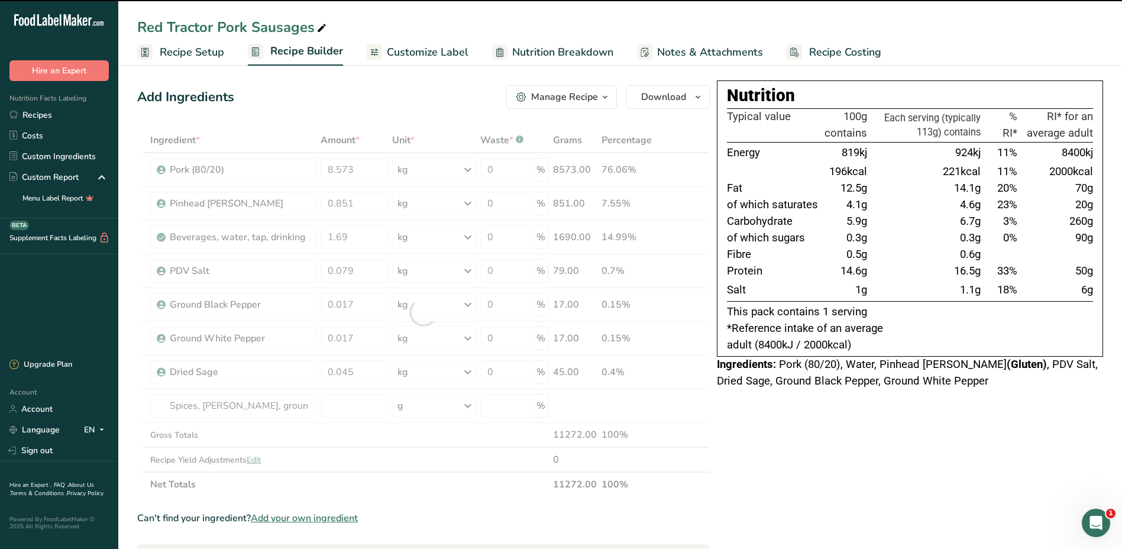
type input "0"
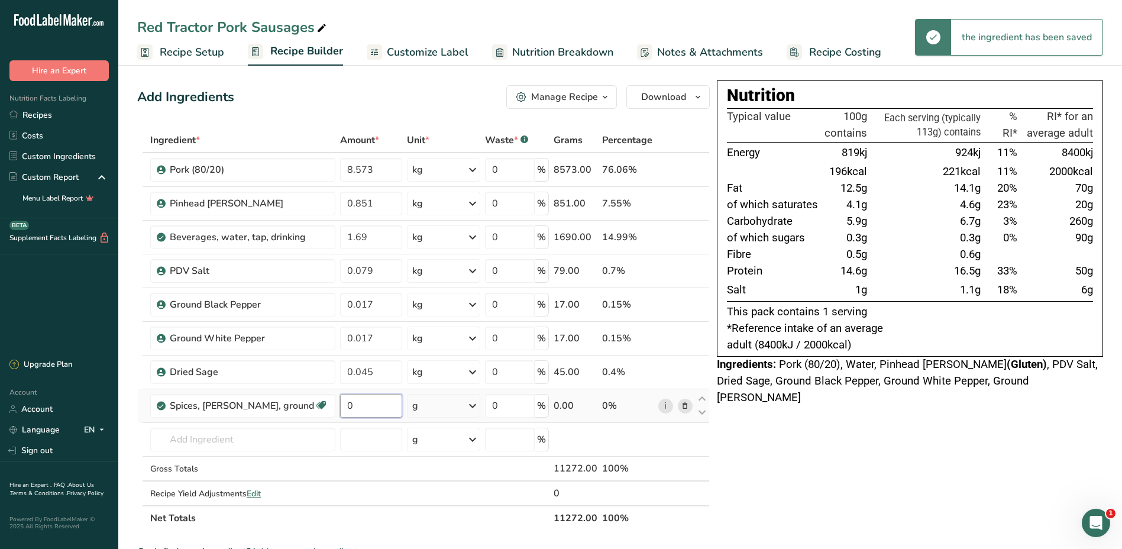
click at [351, 408] on input "0" at bounding box center [371, 406] width 62 height 24
type input "0.014"
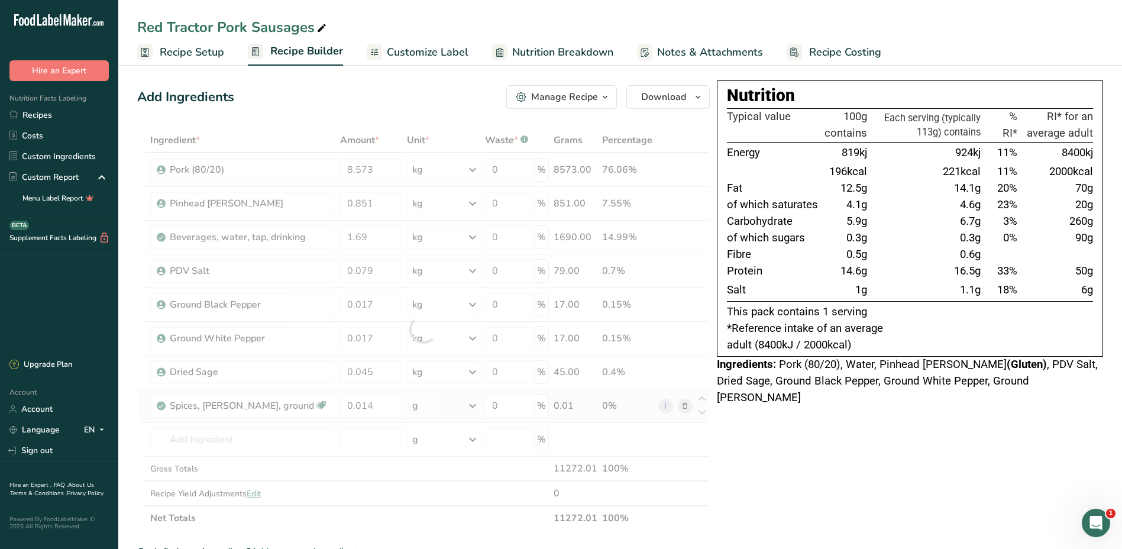
click at [472, 409] on div "Ingredient * Amount * Unit * Waste * .a-a{fill:#347362;}.b-a{fill:#fff;} Grams …" at bounding box center [423, 329] width 573 height 403
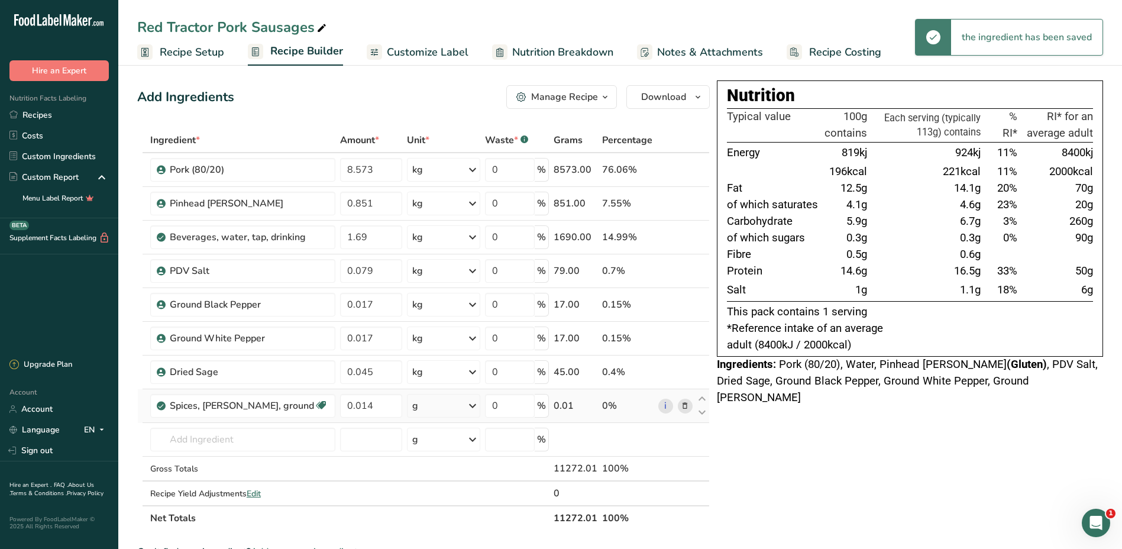
click at [472, 409] on icon at bounding box center [473, 405] width 14 height 21
click at [414, 518] on div "kg" at bounding box center [463, 520] width 99 height 17
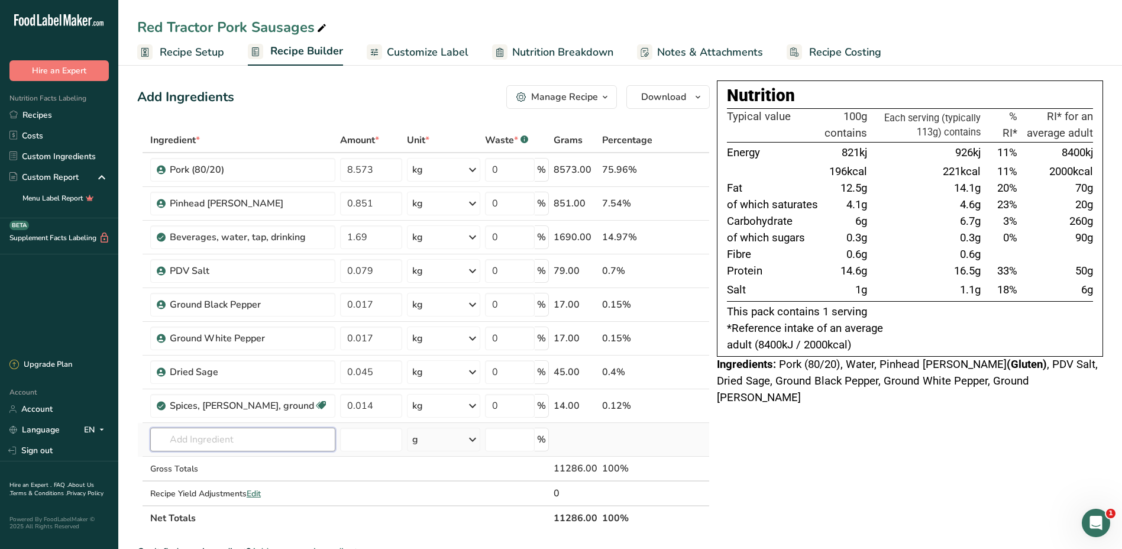
click at [228, 443] on input "text" at bounding box center [242, 440] width 185 height 24
type input "ground nutm"
click at [212, 461] on p "Ground Nutmeg" at bounding box center [195, 463] width 70 height 12
type input "Ground Nutmeg"
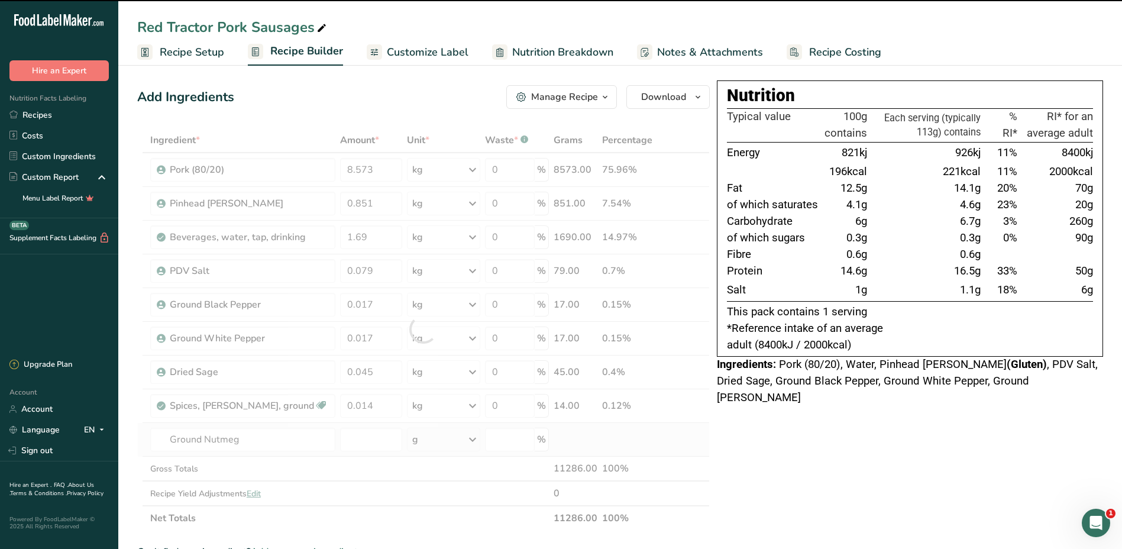
type input "0"
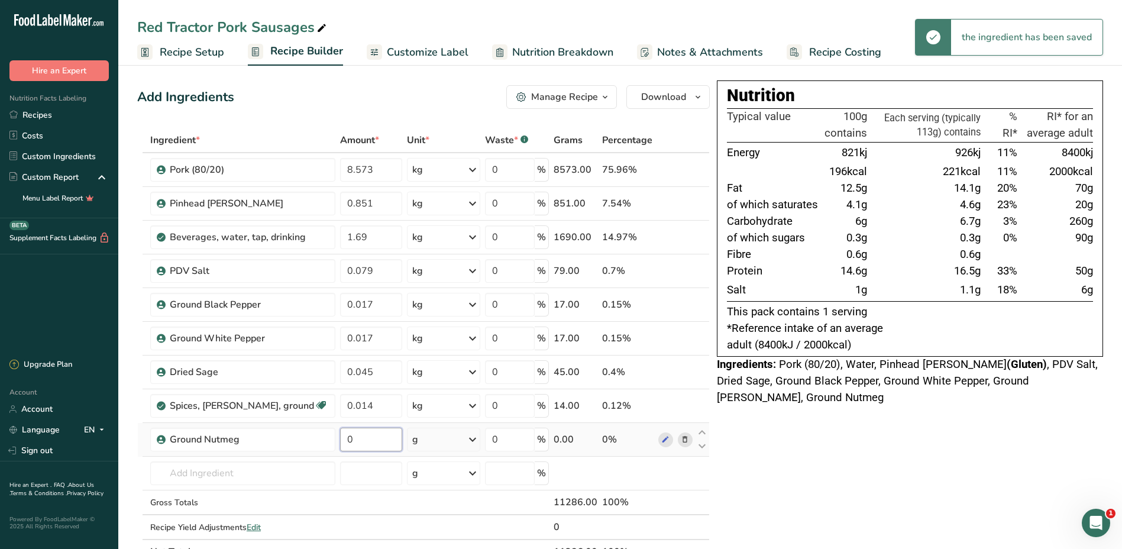
click at [359, 442] on input "0" at bounding box center [371, 440] width 62 height 24
type input "0.014"
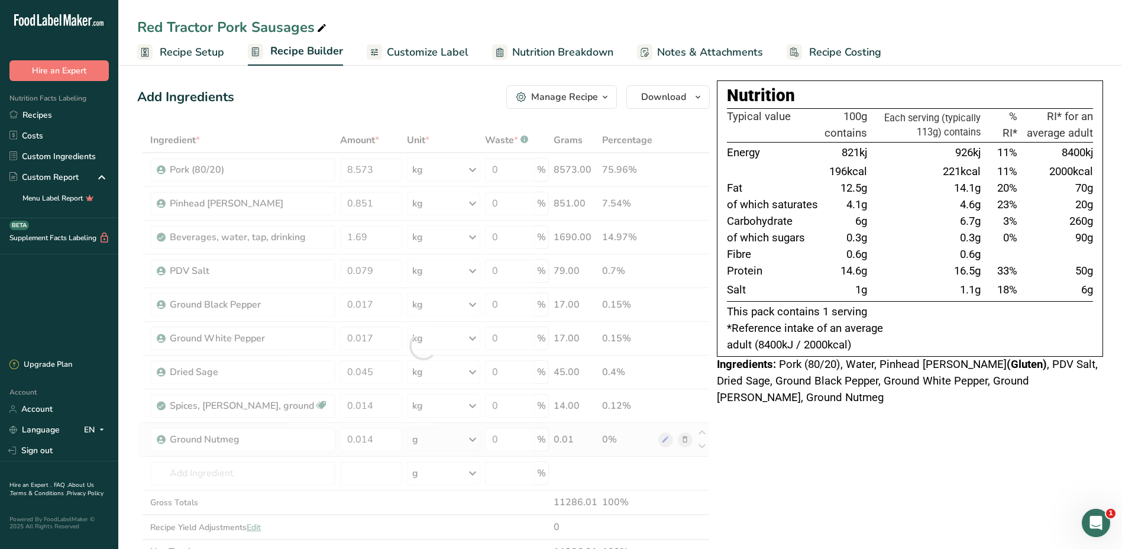
click at [467, 441] on div "Ingredient * Amount * Unit * Waste * .a-a{fill:#347362;}.b-a{fill:#fff;} Grams …" at bounding box center [423, 346] width 573 height 437
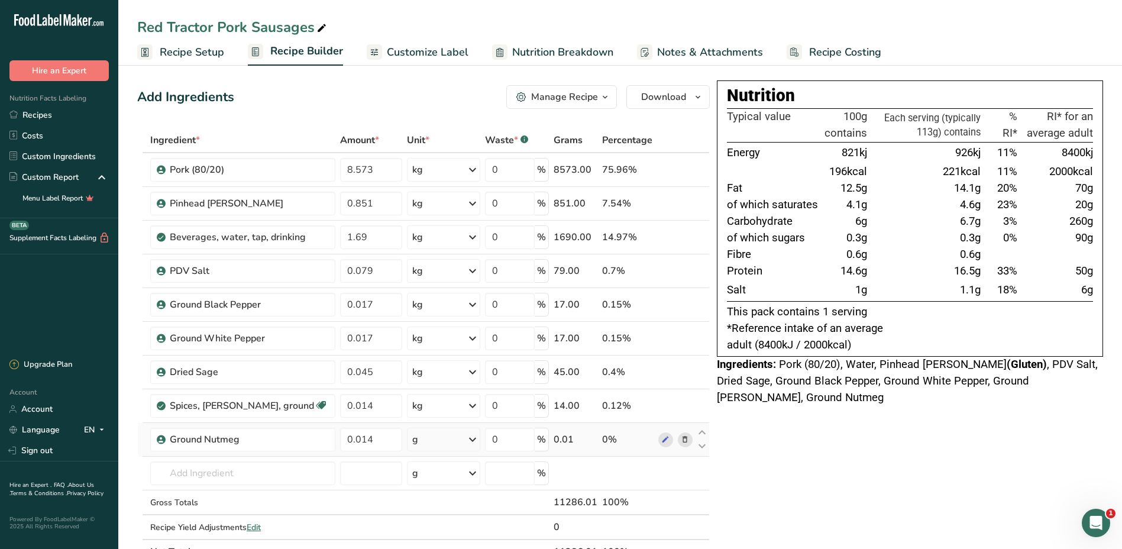
click at [467, 441] on icon at bounding box center [473, 439] width 14 height 21
click at [419, 505] on div "kg" at bounding box center [463, 501] width 99 height 17
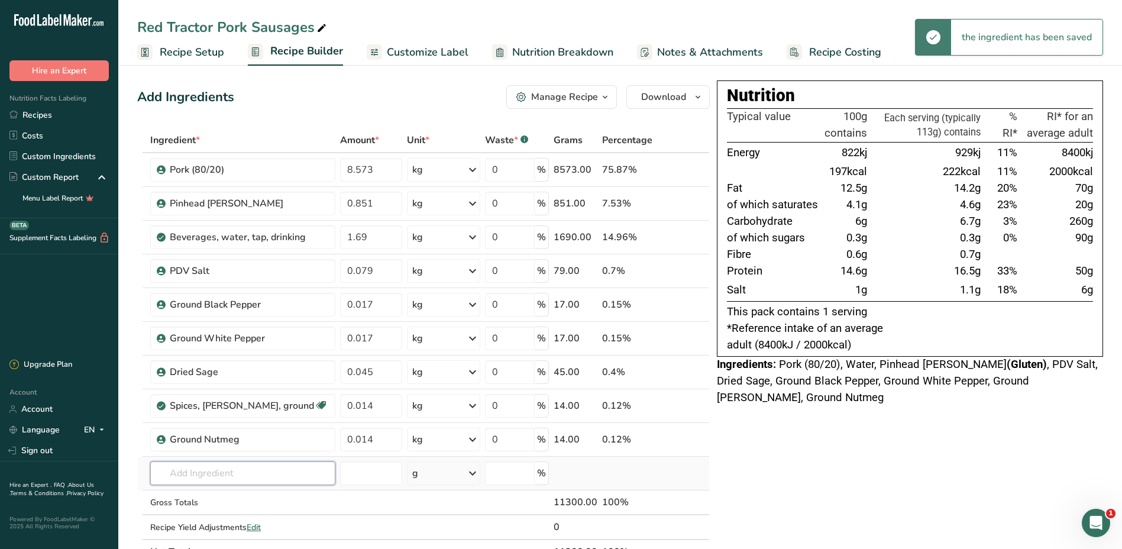
click at [214, 474] on input "text" at bounding box center [242, 473] width 185 height 24
type input "d"
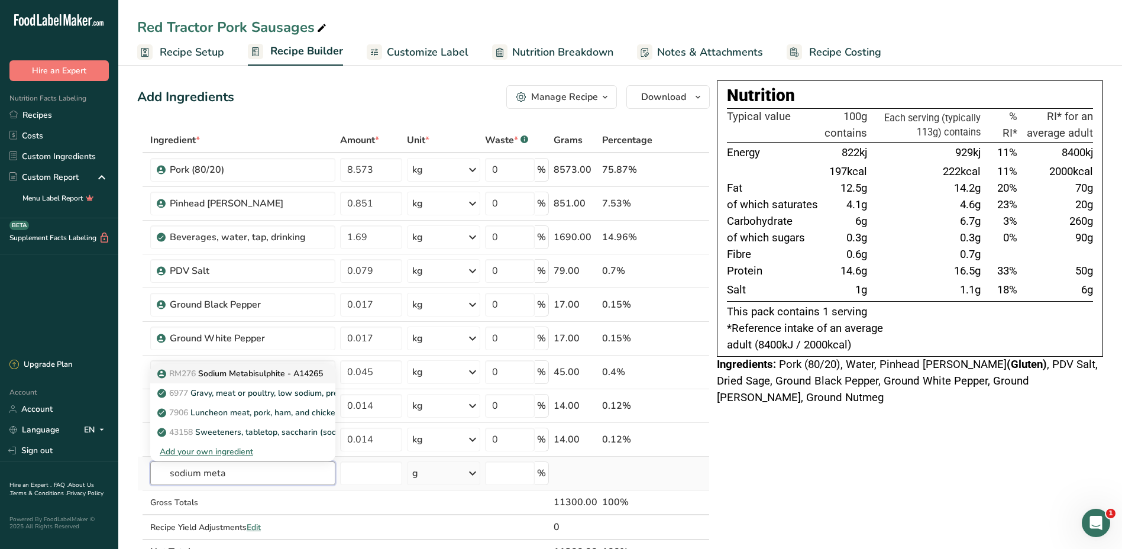
type input "sodium meta"
click at [206, 376] on p "RM276 Sodium Metabisulphite - A14265" at bounding box center [241, 373] width 163 height 12
type input "Sodium Metabisulphite - A14265"
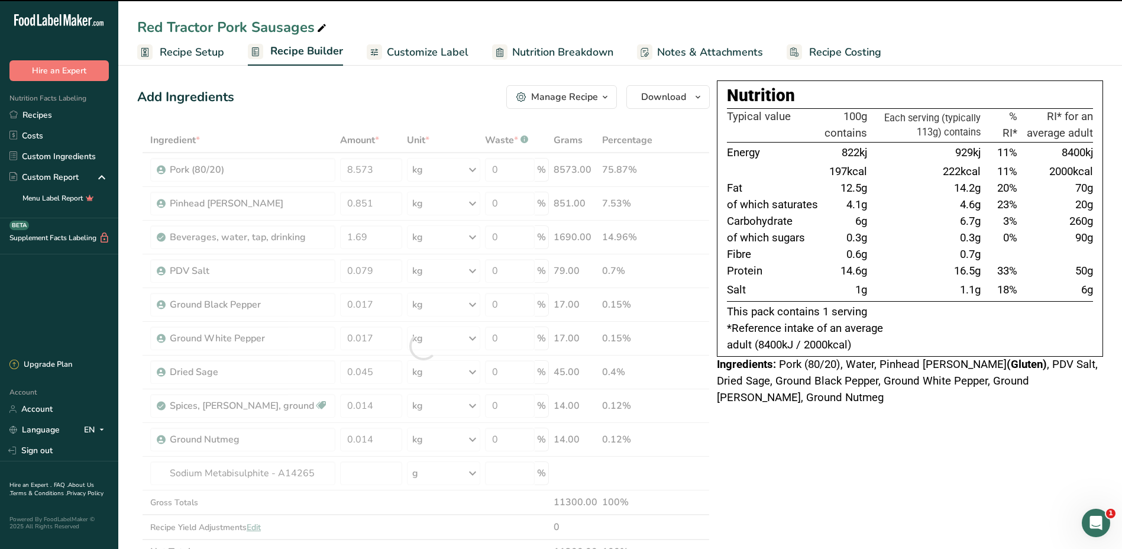
type input "0"
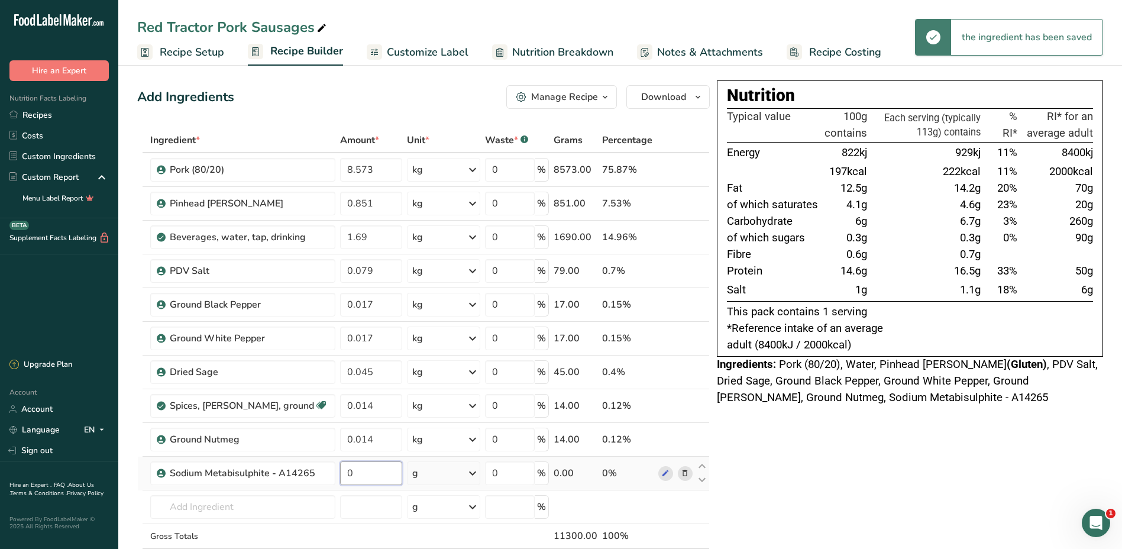
click at [367, 475] on input "0" at bounding box center [371, 473] width 62 height 24
type input "0.005"
click at [473, 477] on div "Ingredient * Amount * Unit * Waste * .a-a{fill:#347362;}.b-a{fill:#fff;} Grams …" at bounding box center [423, 363] width 573 height 470
click at [472, 474] on icon at bounding box center [473, 473] width 14 height 21
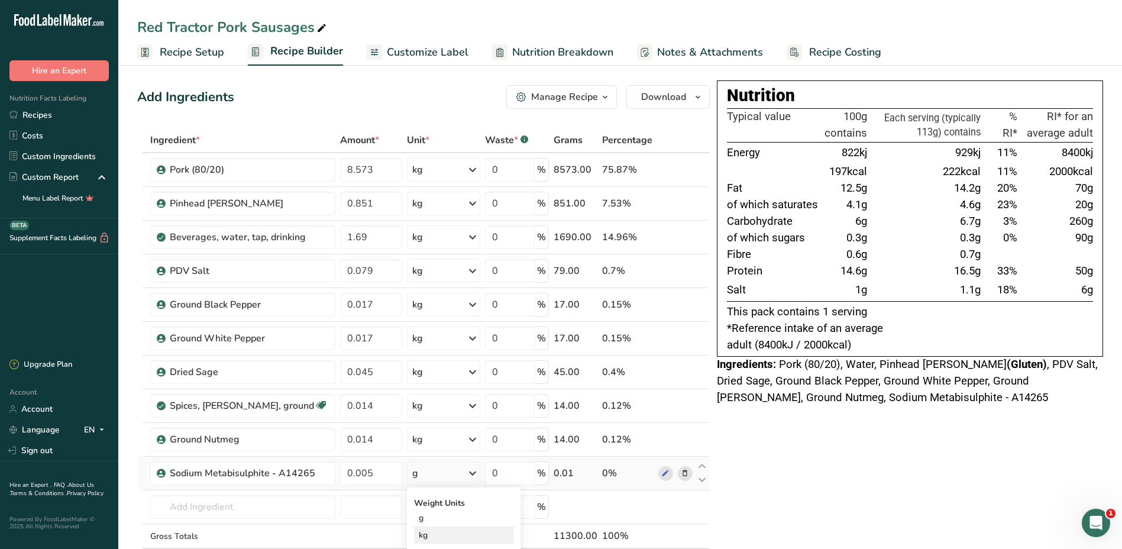
click at [425, 540] on div "kg" at bounding box center [463, 535] width 99 height 17
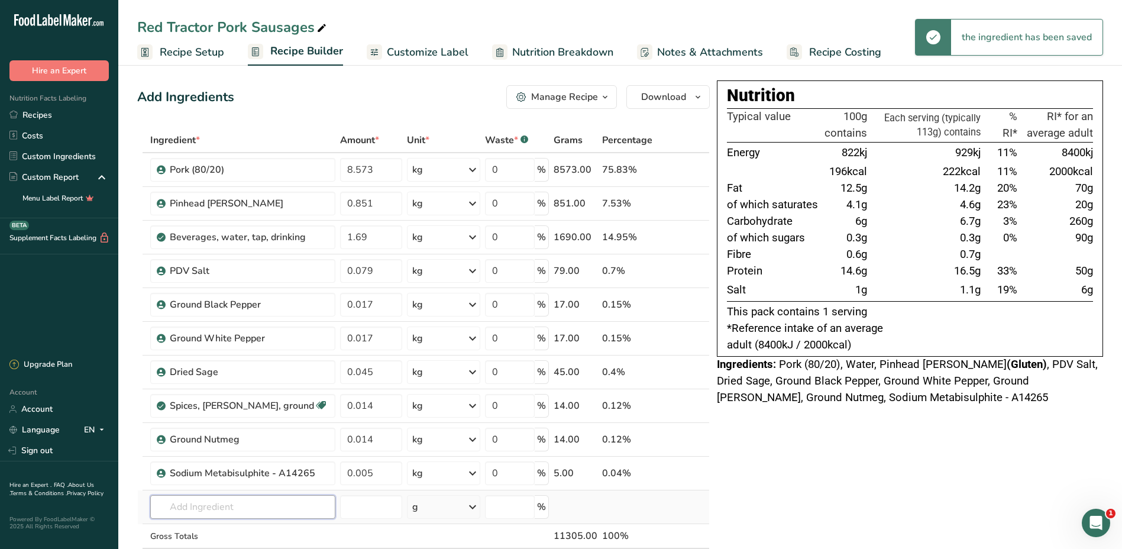
click at [206, 509] on input "text" at bounding box center [242, 507] width 185 height 24
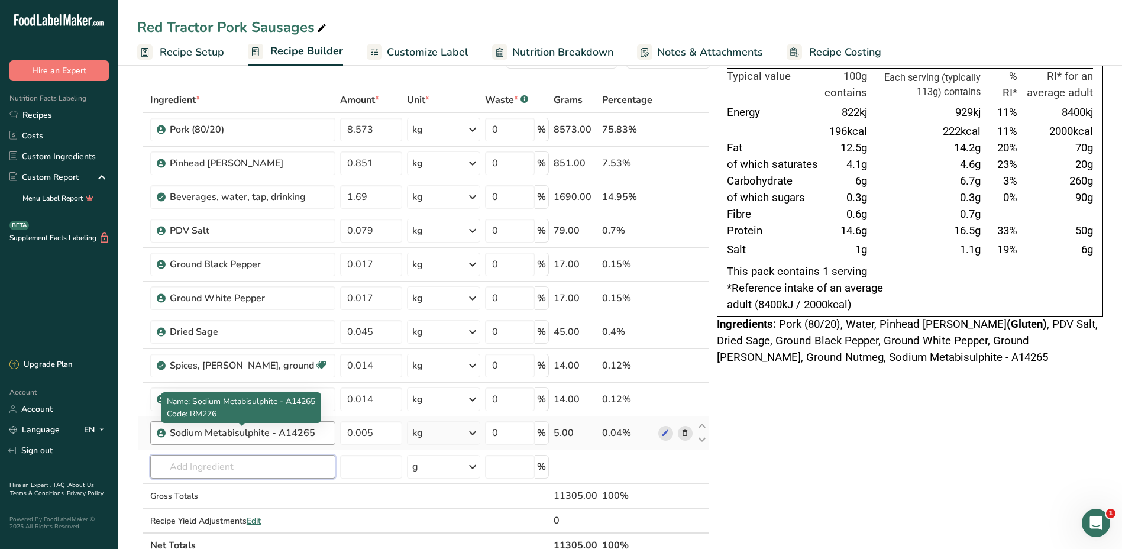
scroll to position [118, 0]
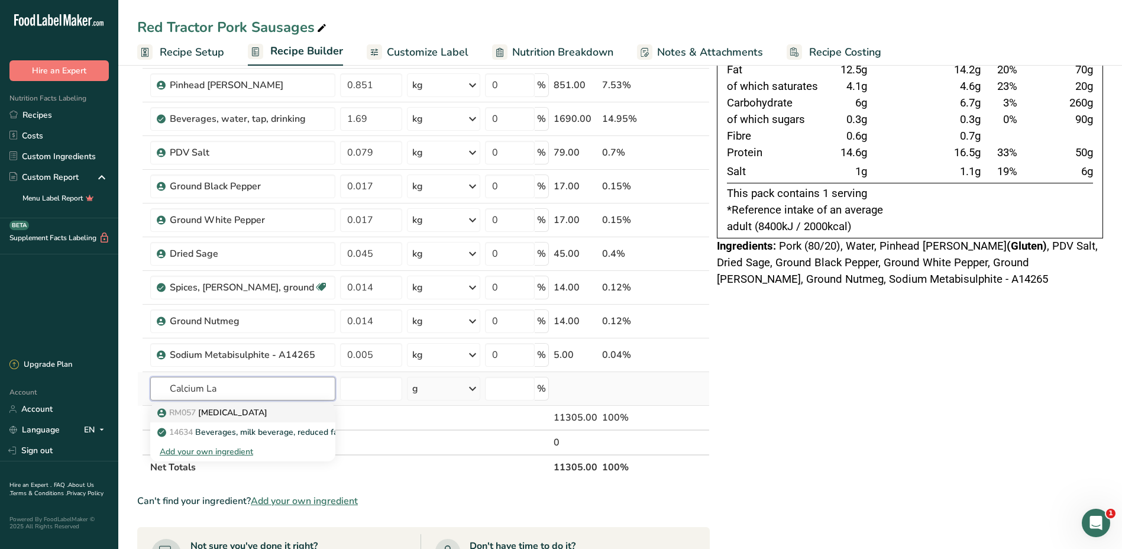
type input "Calcium La"
click at [263, 412] on div "RM057 [MEDICAL_DATA]" at bounding box center [233, 412] width 147 height 12
type input "[MEDICAL_DATA]"
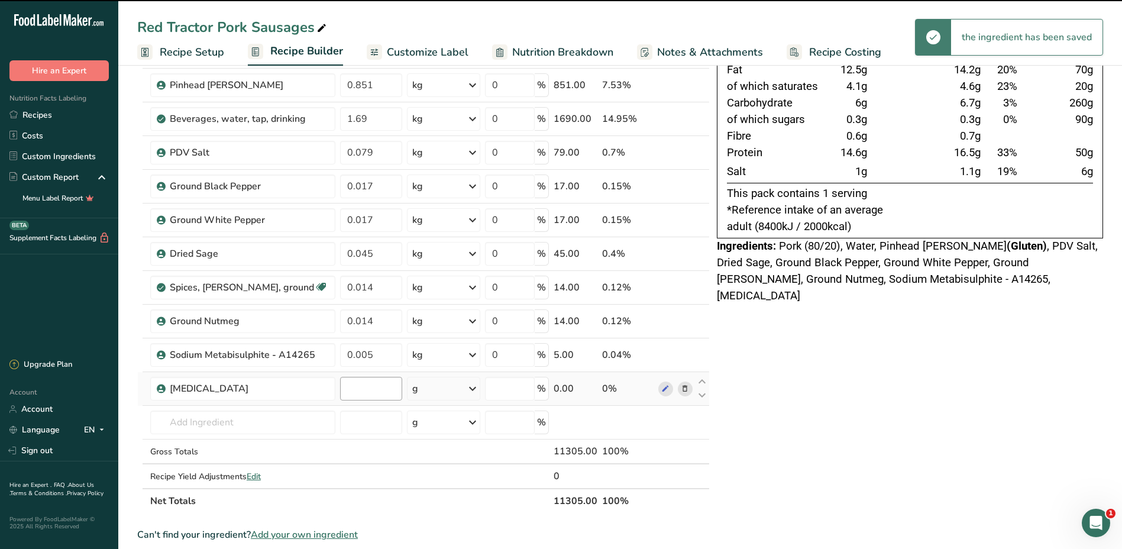
type input "0"
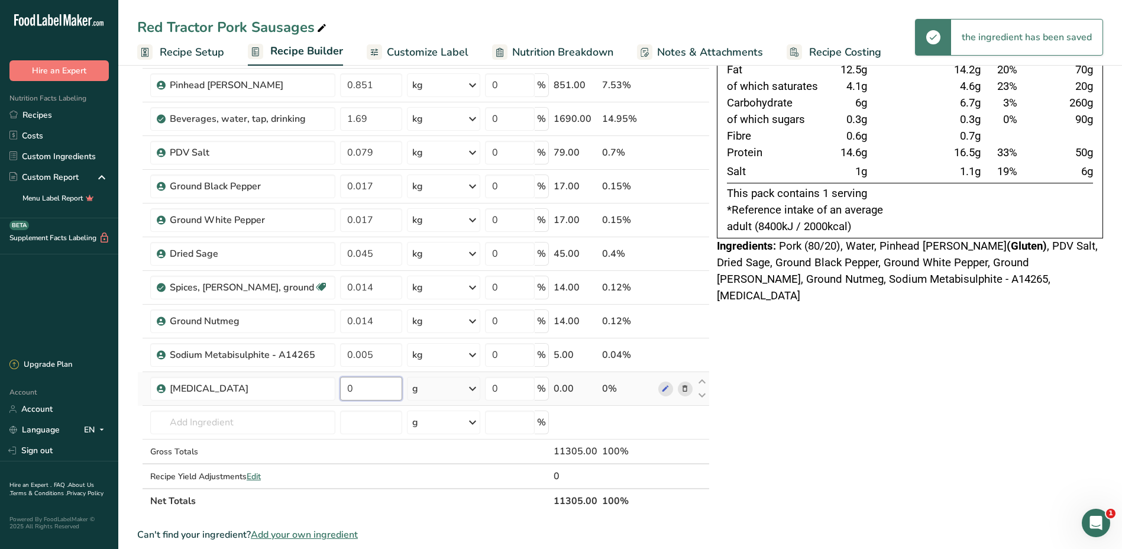
click at [367, 388] on input "0" at bounding box center [371, 389] width 62 height 24
type input "0.034"
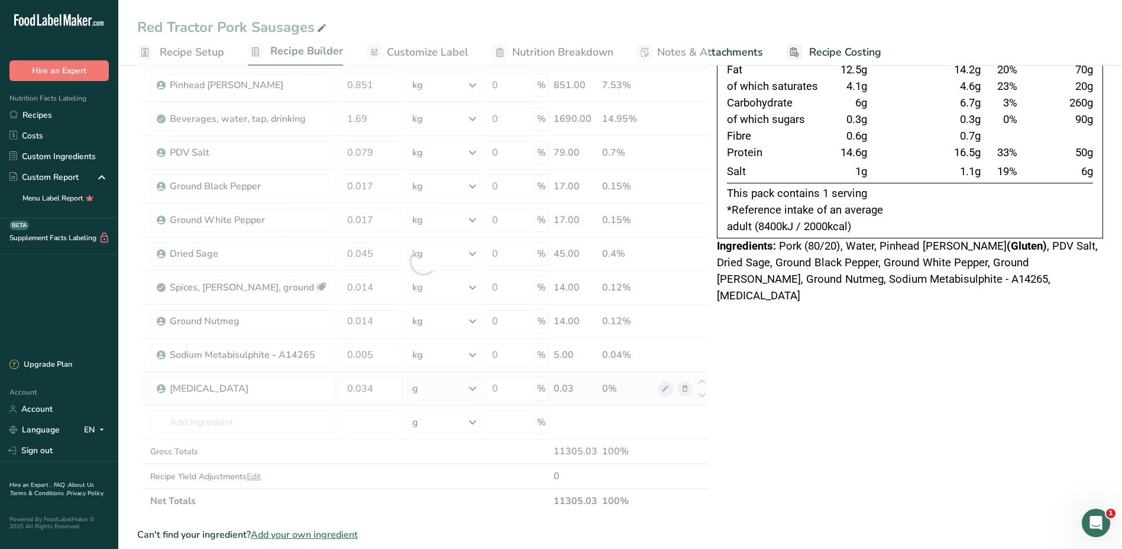
click at [472, 390] on div "Ingredient * Amount * Unit * Waste * .a-a{fill:#347362;}.b-a{fill:#fff;} Grams …" at bounding box center [423, 261] width 573 height 504
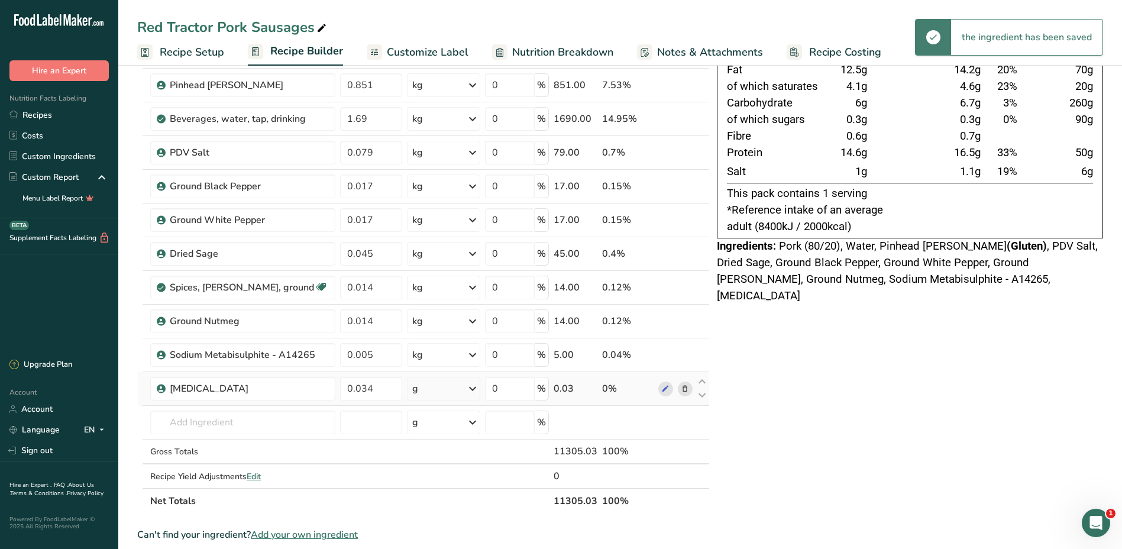
click at [470, 392] on icon at bounding box center [473, 388] width 14 height 21
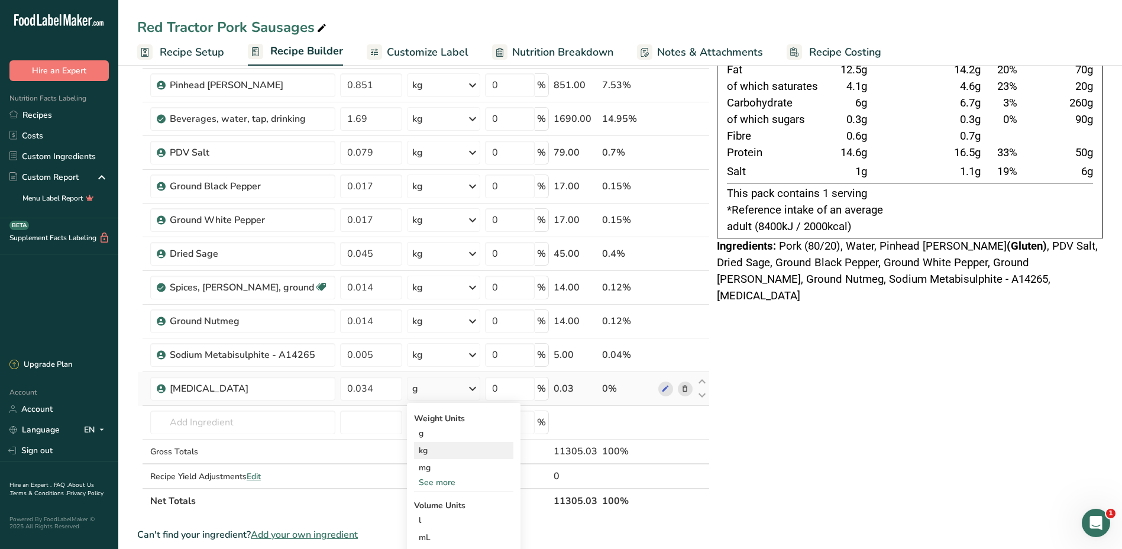
click at [425, 451] on div "kg" at bounding box center [463, 450] width 99 height 17
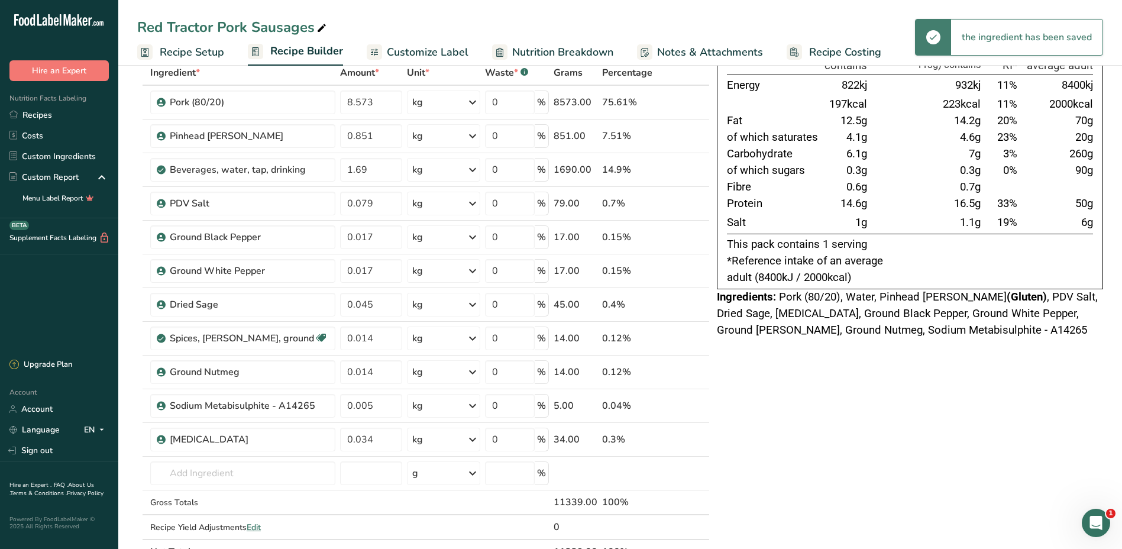
scroll to position [0, 0]
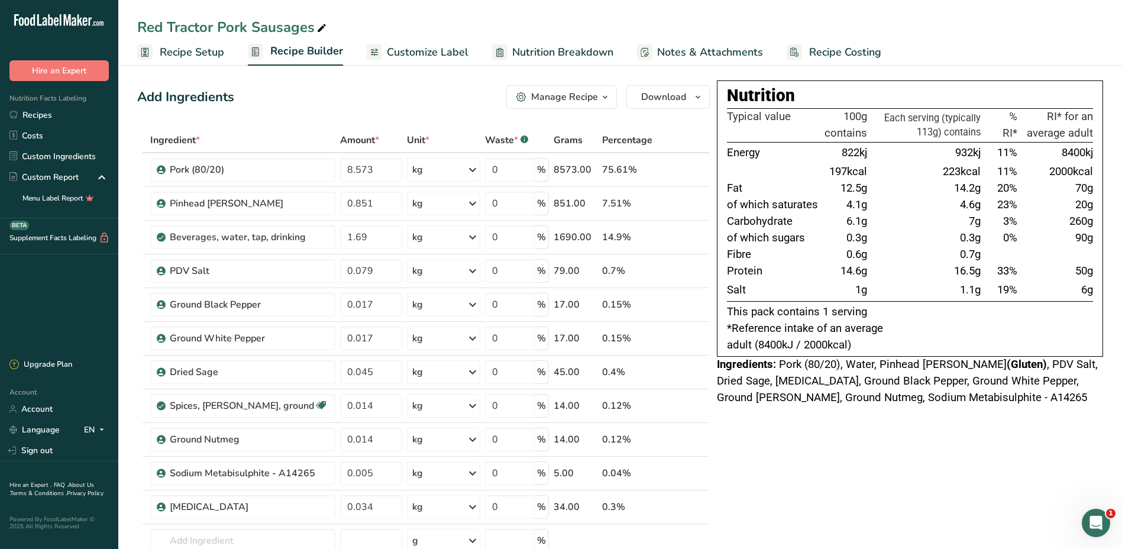
click at [865, 480] on div "Nutrition Typical value 100g contains Each serving (typically 113g) contains % …" at bounding box center [910, 544] width 386 height 928
